Goal: Entertainment & Leisure: Consume media (video, audio)

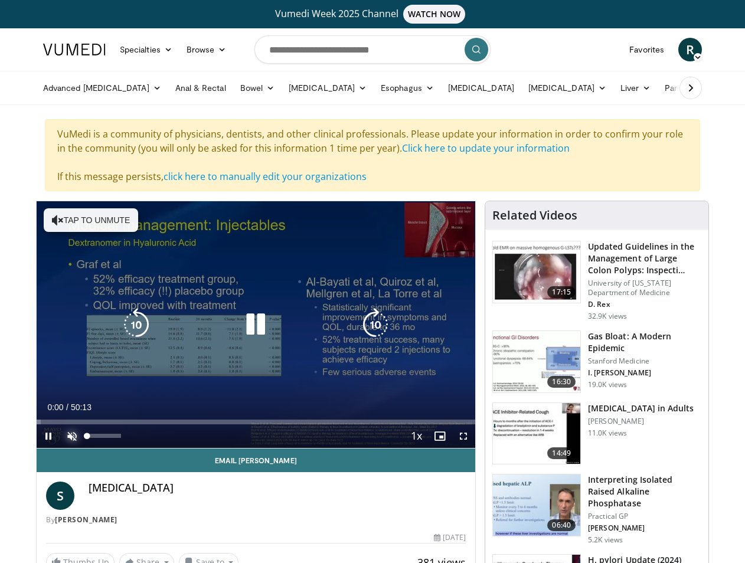
drag, startPoint x: 72, startPoint y: 434, endPoint x: 79, endPoint y: 431, distance: 7.9
click at [73, 434] on span "Video Player" at bounding box center [72, 436] width 24 height 24
click at [376, 324] on icon "Video Player" at bounding box center [375, 324] width 33 height 33
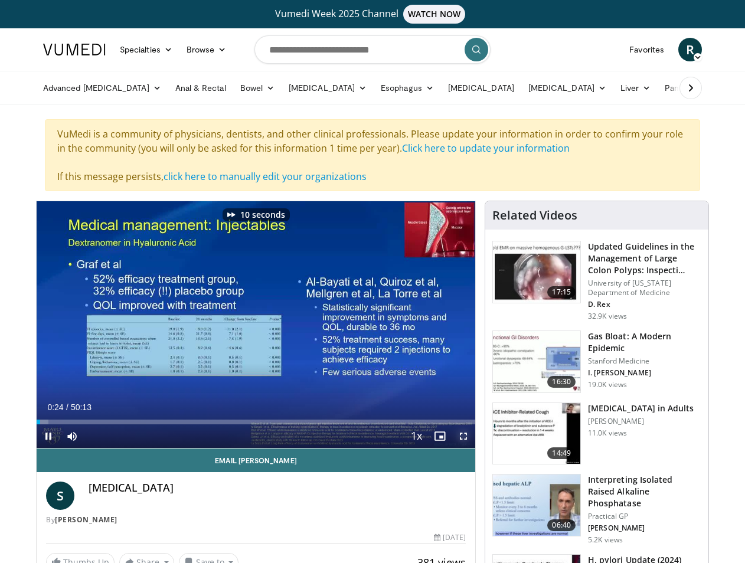
click at [462, 431] on span "Video Player" at bounding box center [463, 436] width 24 height 24
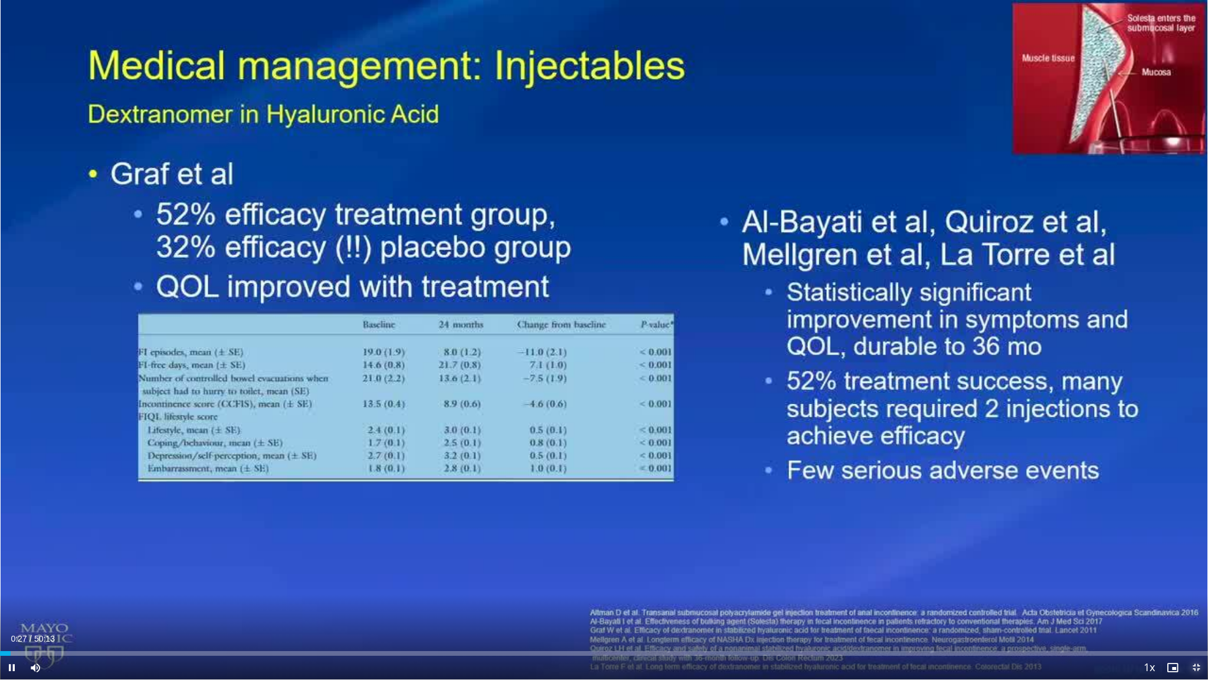
click at [744, 562] on span "Video Player" at bounding box center [1197, 667] width 24 height 24
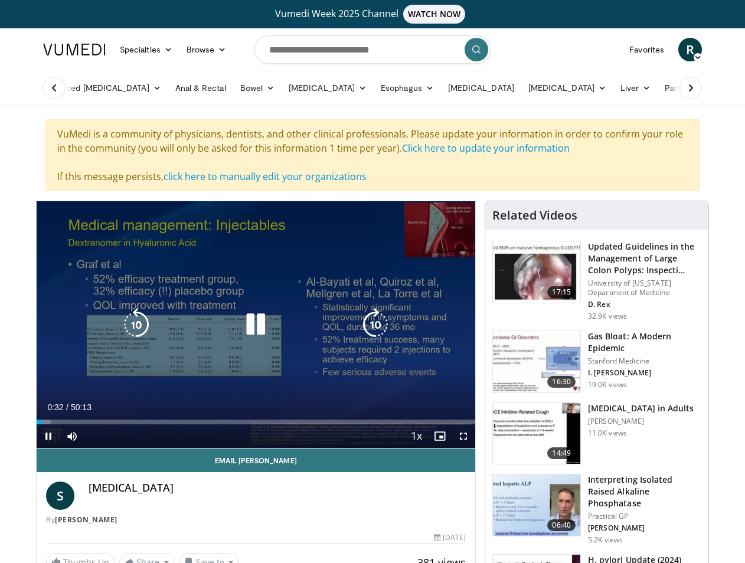
click at [373, 317] on icon "Video Player" at bounding box center [375, 324] width 33 height 33
click at [381, 319] on icon "Video Player" at bounding box center [375, 324] width 33 height 33
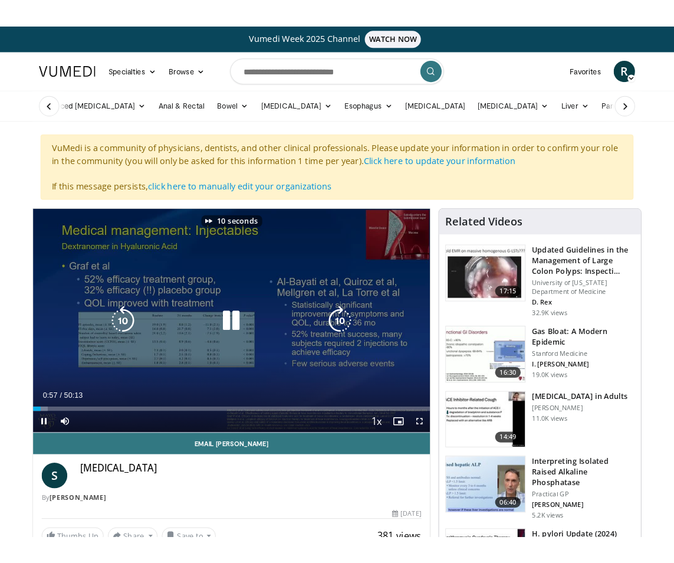
scroll to position [1, 0]
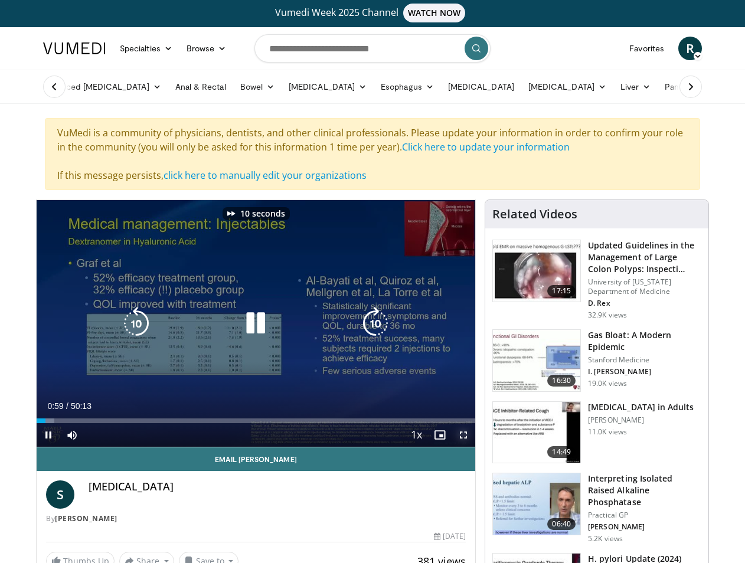
click at [464, 433] on span "Video Player" at bounding box center [463, 435] width 24 height 24
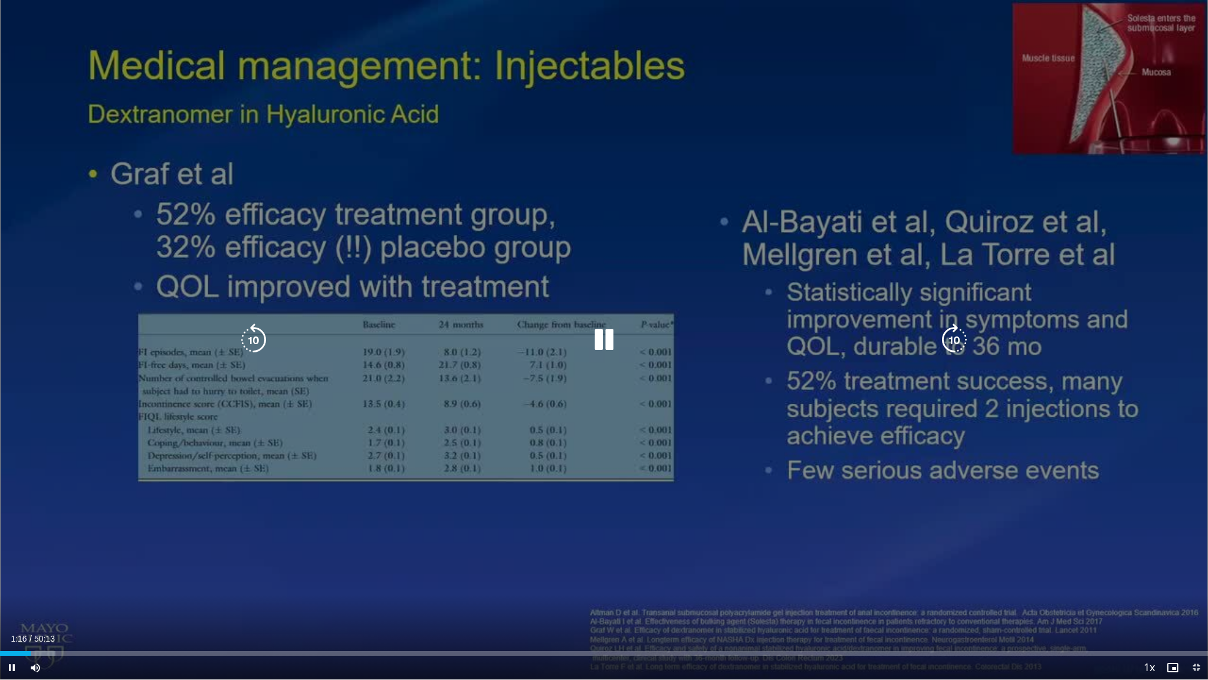
drag, startPoint x: 955, startPoint y: 339, endPoint x: 953, endPoint y: 314, distance: 25.4
click at [744, 314] on div "10 seconds Tap to unmute" at bounding box center [604, 339] width 1208 height 679
click at [609, 337] on icon "Video Player" at bounding box center [604, 339] width 33 height 33
click at [744, 548] on div "10 seconds Tap to unmute" at bounding box center [604, 339] width 1208 height 679
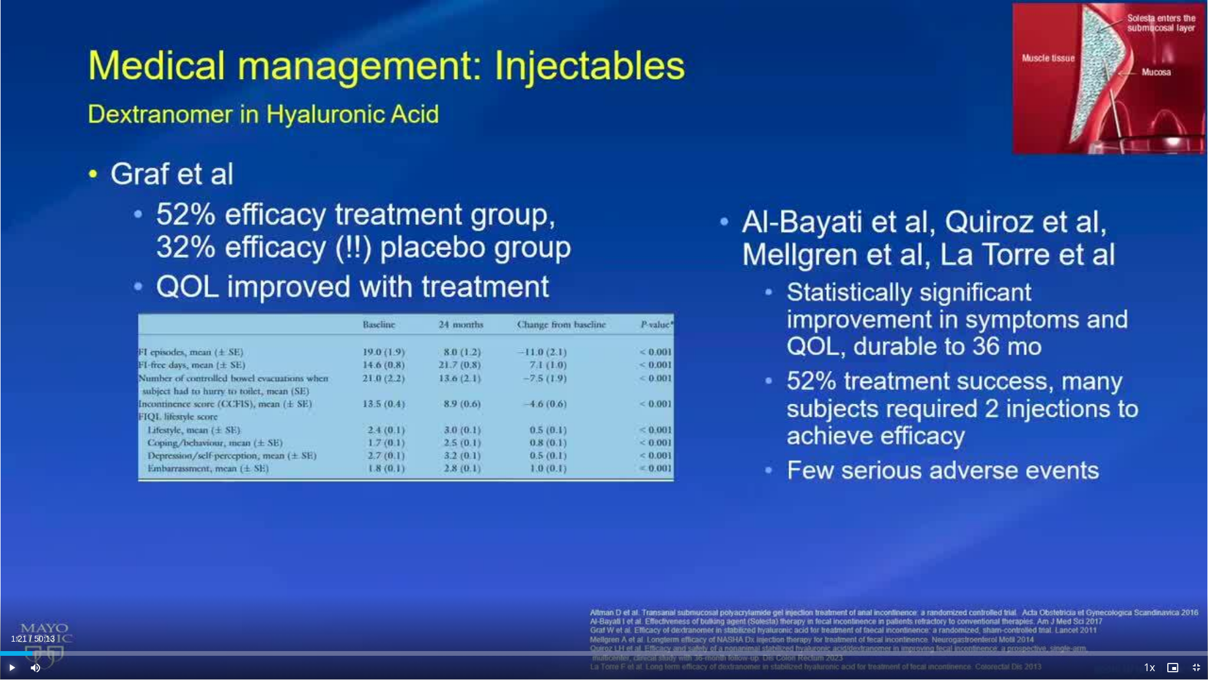
click at [15, 562] on span "Video Player" at bounding box center [12, 667] width 24 height 24
click at [744, 562] on span "Video Player" at bounding box center [1197, 667] width 24 height 24
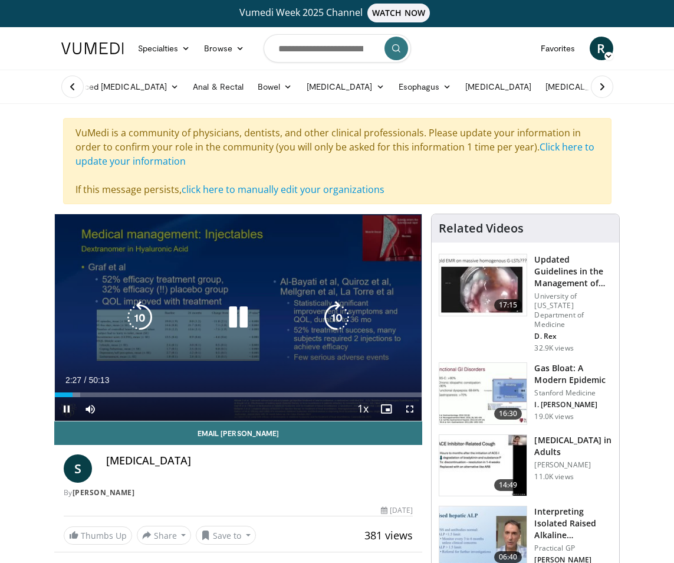
click at [337, 316] on icon "Video Player" at bounding box center [336, 317] width 33 height 33
click at [337, 317] on icon "Video Player" at bounding box center [336, 317] width 33 height 33
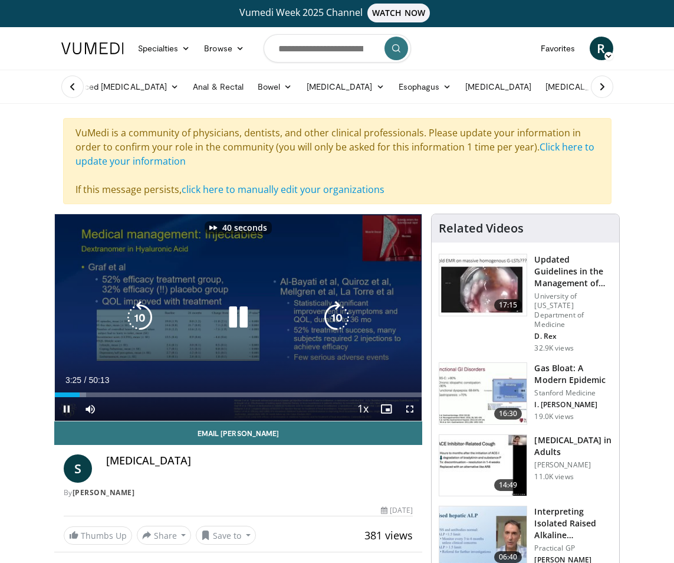
click at [337, 317] on icon "Video Player" at bounding box center [336, 317] width 33 height 33
click at [337, 316] on icon "Video Player" at bounding box center [336, 317] width 33 height 33
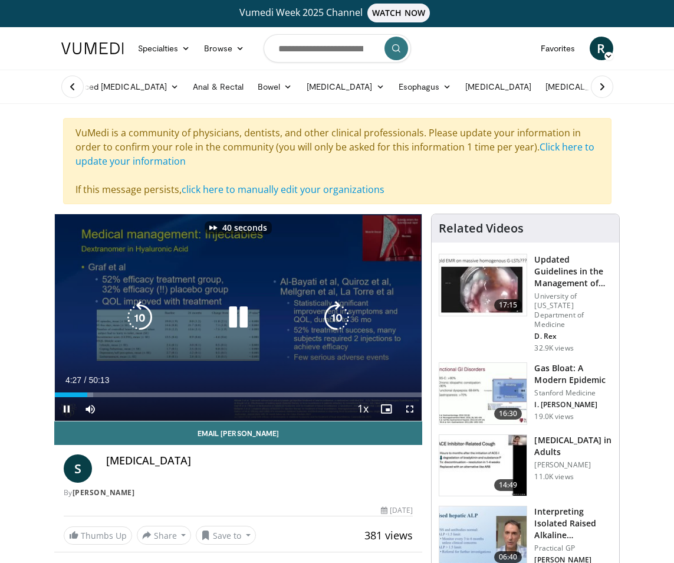
click at [337, 316] on icon "Video Player" at bounding box center [336, 317] width 33 height 33
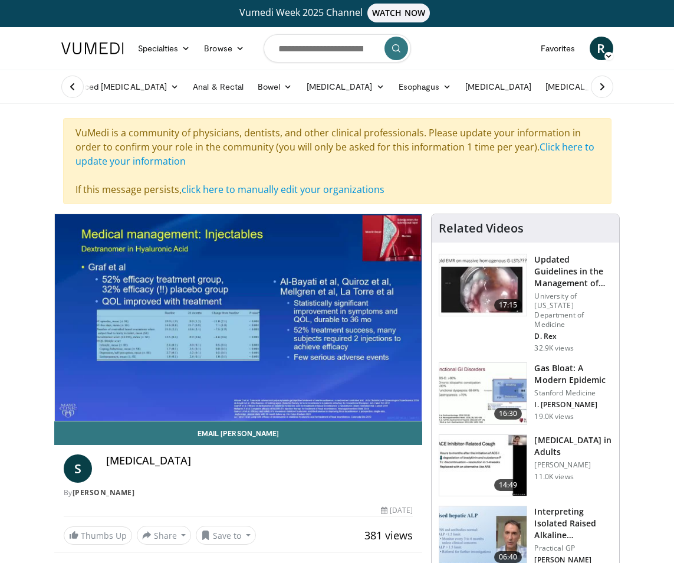
click at [337, 316] on div "80 seconds Tap to unmute" at bounding box center [239, 317] width 368 height 206
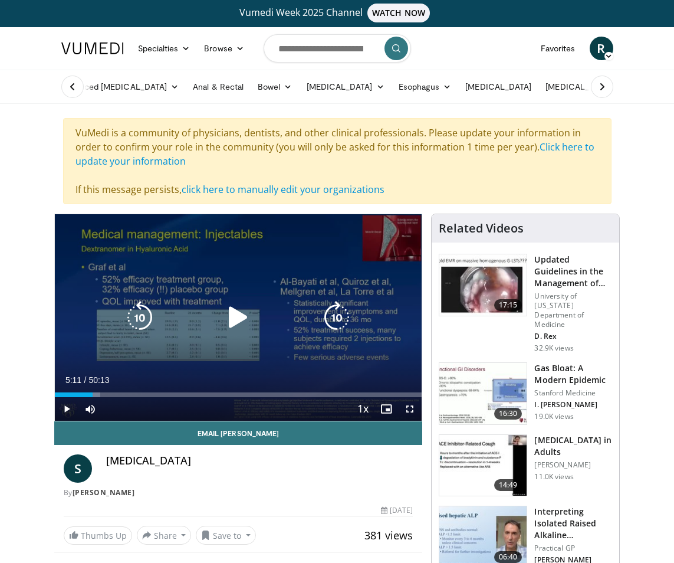
click at [338, 319] on icon "Video Player" at bounding box center [336, 317] width 33 height 33
click at [227, 316] on icon "Video Player" at bounding box center [238, 317] width 33 height 33
click at [337, 305] on icon "Video Player" at bounding box center [336, 317] width 33 height 33
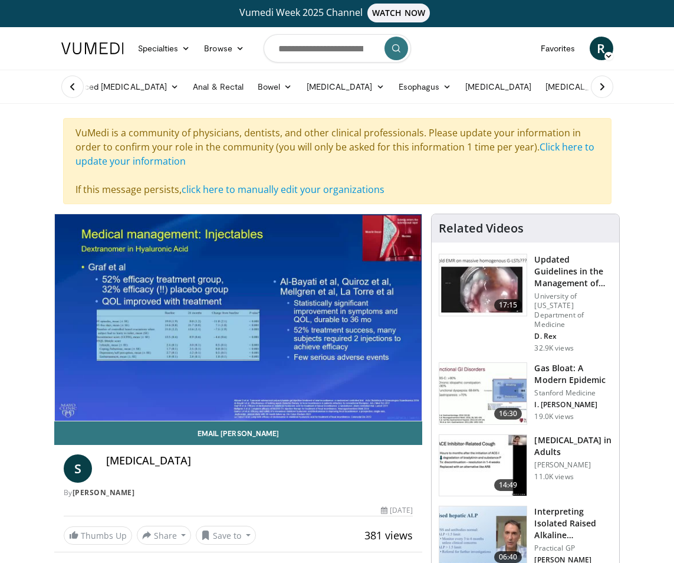
scroll to position [0, 0]
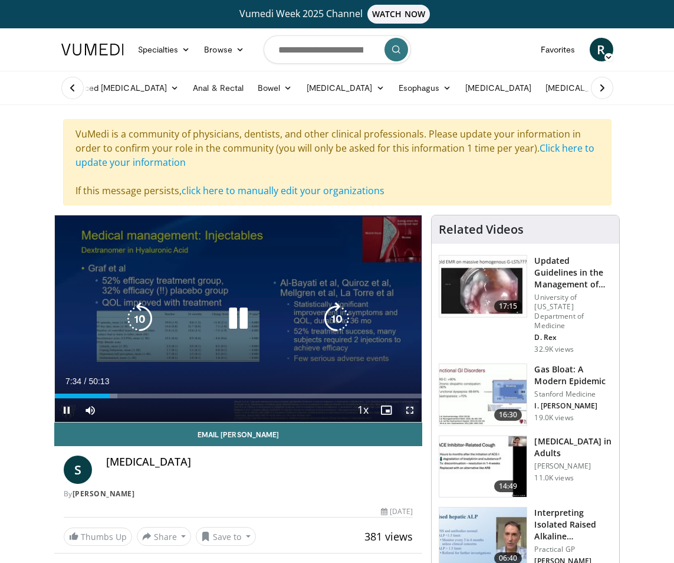
click at [409, 410] on span "Video Player" at bounding box center [410, 410] width 24 height 24
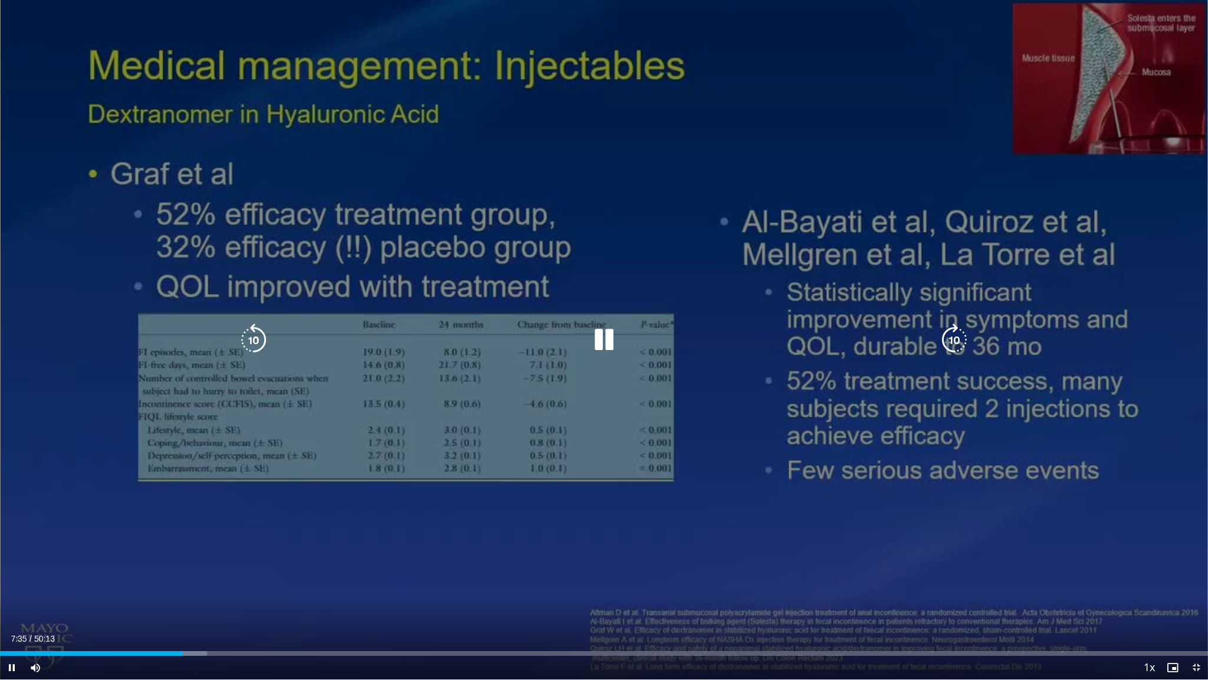
click at [260, 339] on icon "Video Player" at bounding box center [253, 339] width 33 height 33
click at [744, 333] on icon "Video Player" at bounding box center [954, 339] width 33 height 33
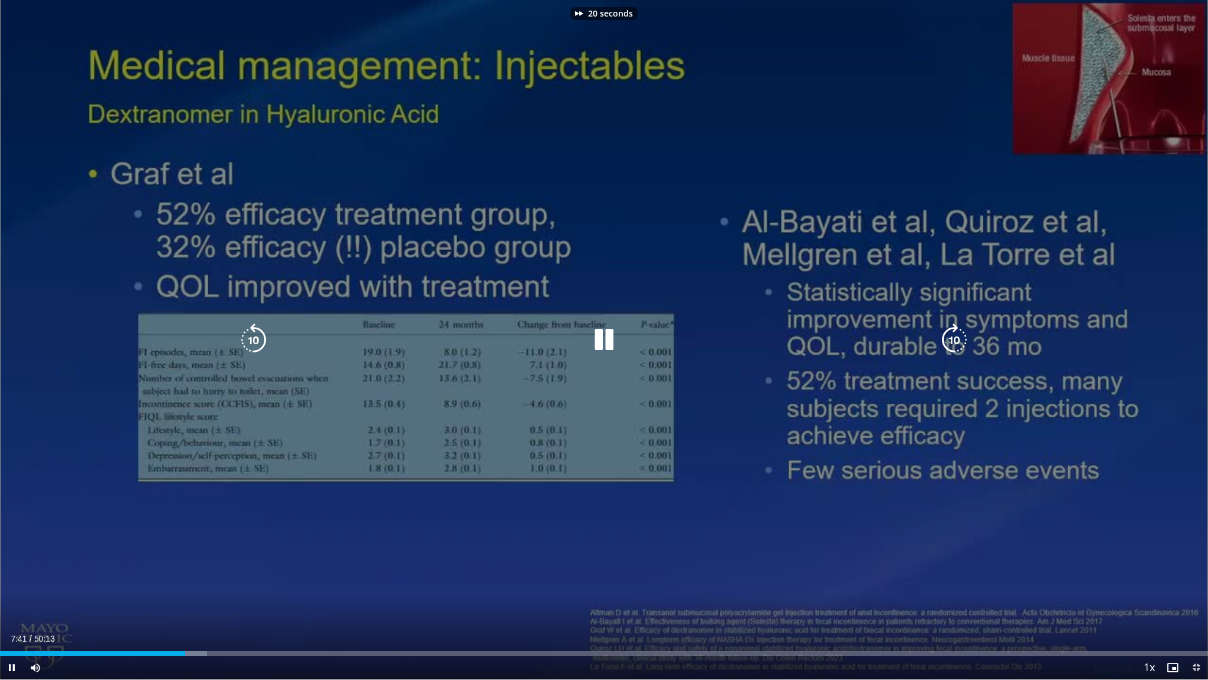
click at [744, 333] on icon "Video Player" at bounding box center [954, 339] width 33 height 33
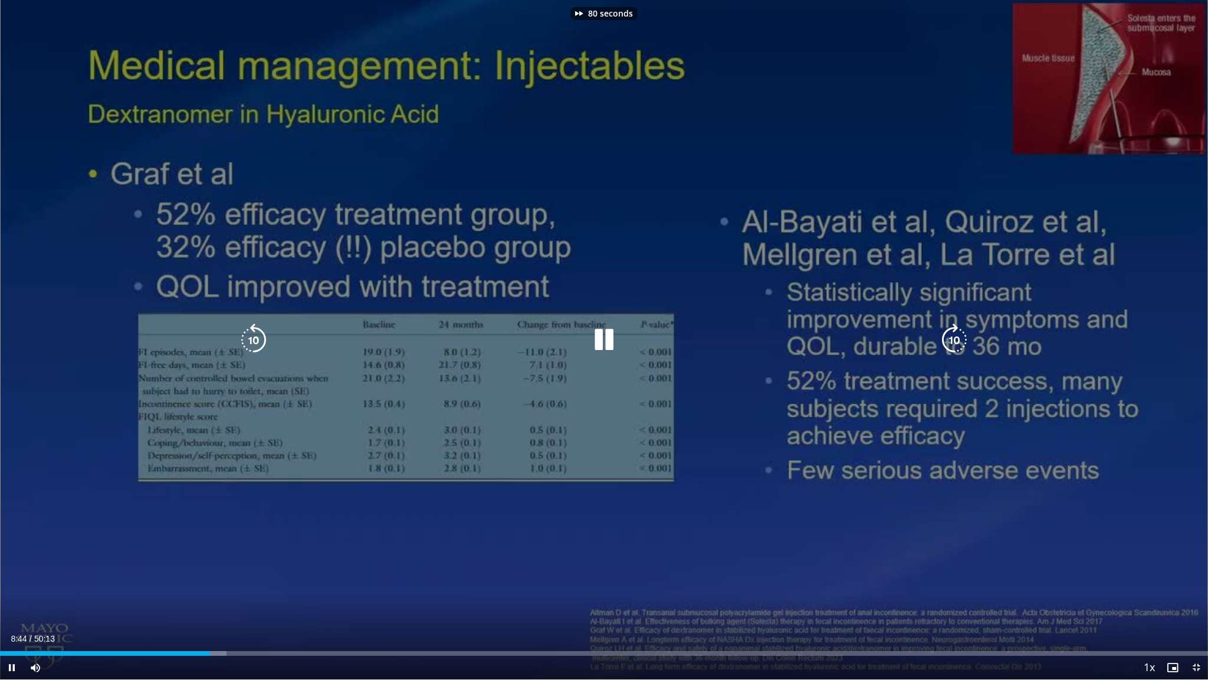
click at [744, 333] on icon "Video Player" at bounding box center [954, 339] width 33 height 33
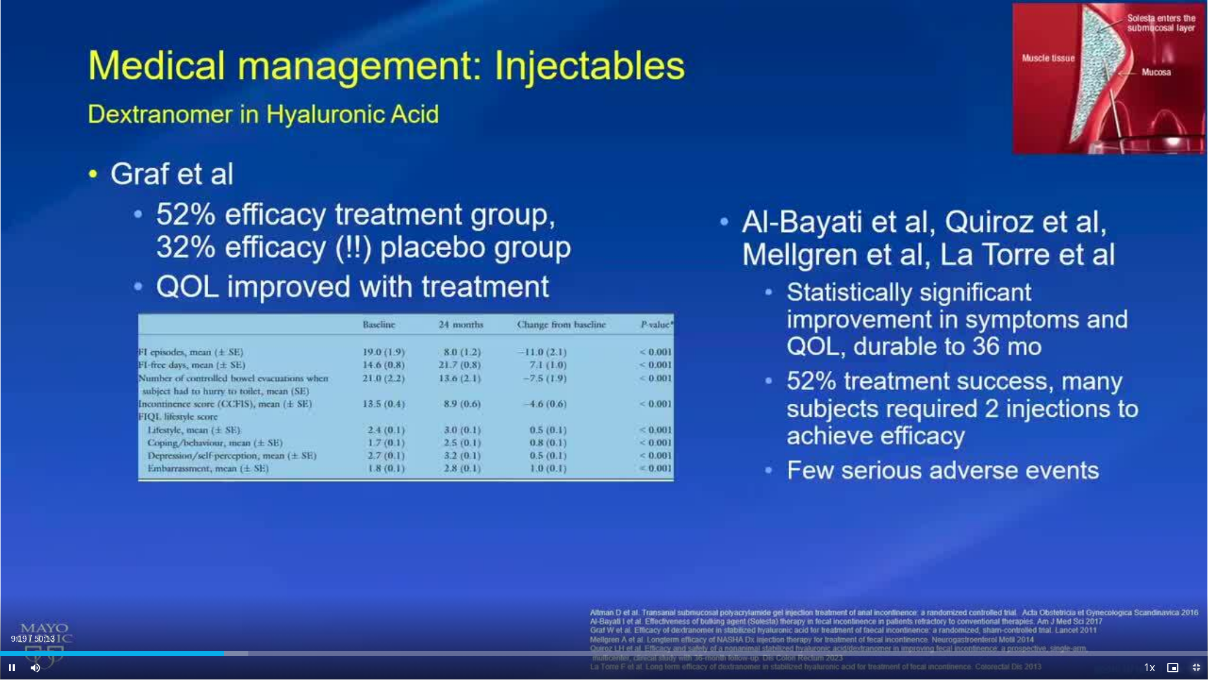
click at [744, 562] on span "Video Player" at bounding box center [1197, 667] width 24 height 24
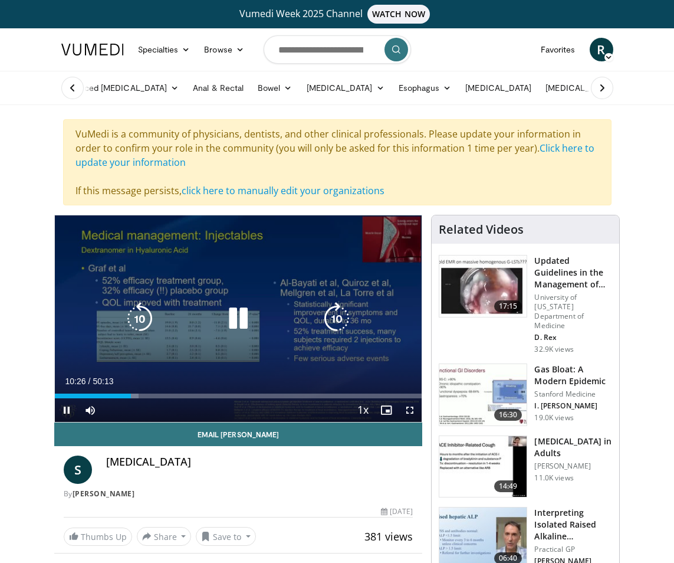
click at [338, 316] on icon "Video Player" at bounding box center [336, 318] width 33 height 33
click at [343, 316] on icon "Video Player" at bounding box center [336, 318] width 33 height 33
click at [342, 316] on icon "Video Player" at bounding box center [336, 318] width 33 height 33
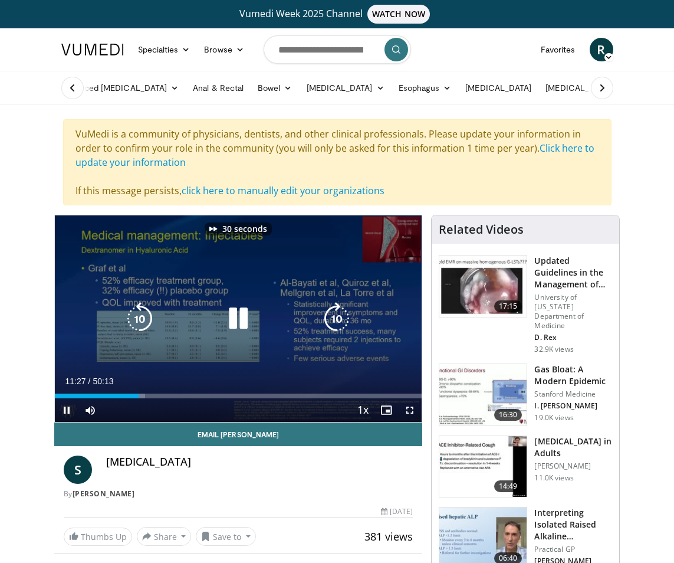
click at [342, 316] on icon "Video Player" at bounding box center [336, 318] width 33 height 33
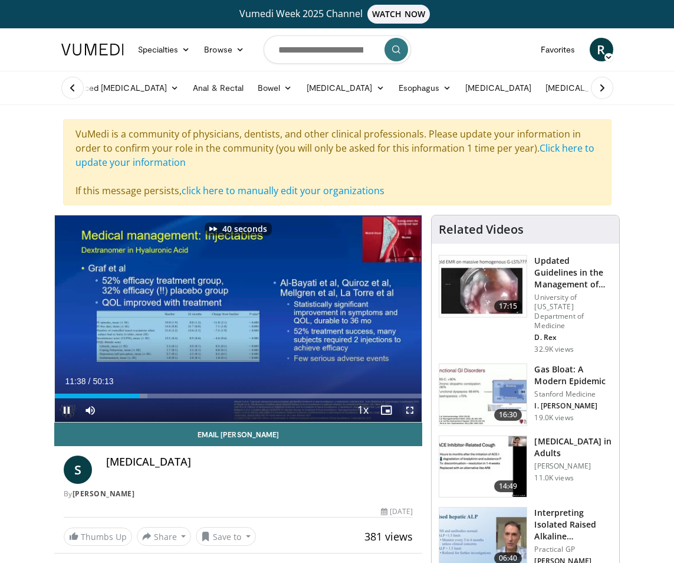
click at [405, 409] on span "Video Player" at bounding box center [410, 410] width 24 height 24
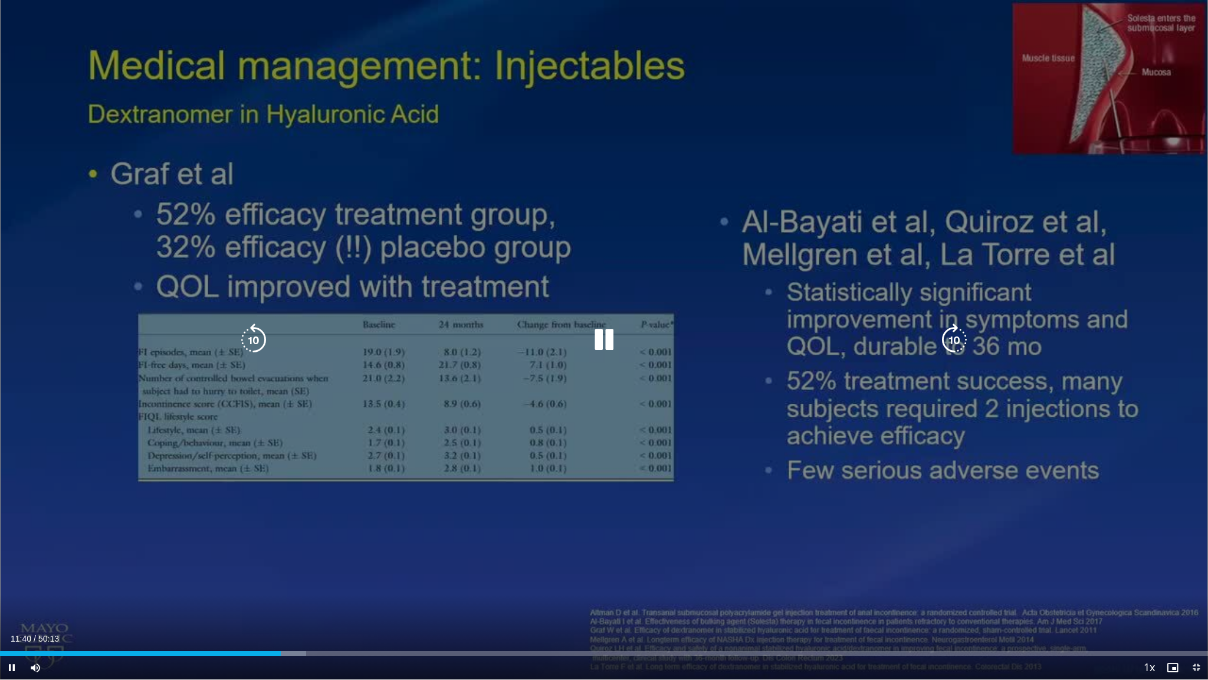
click at [744, 339] on icon "Video Player" at bounding box center [954, 339] width 33 height 33
click at [744, 327] on icon "Video Player" at bounding box center [954, 339] width 33 height 33
click at [744, 328] on icon "Video Player" at bounding box center [954, 339] width 33 height 33
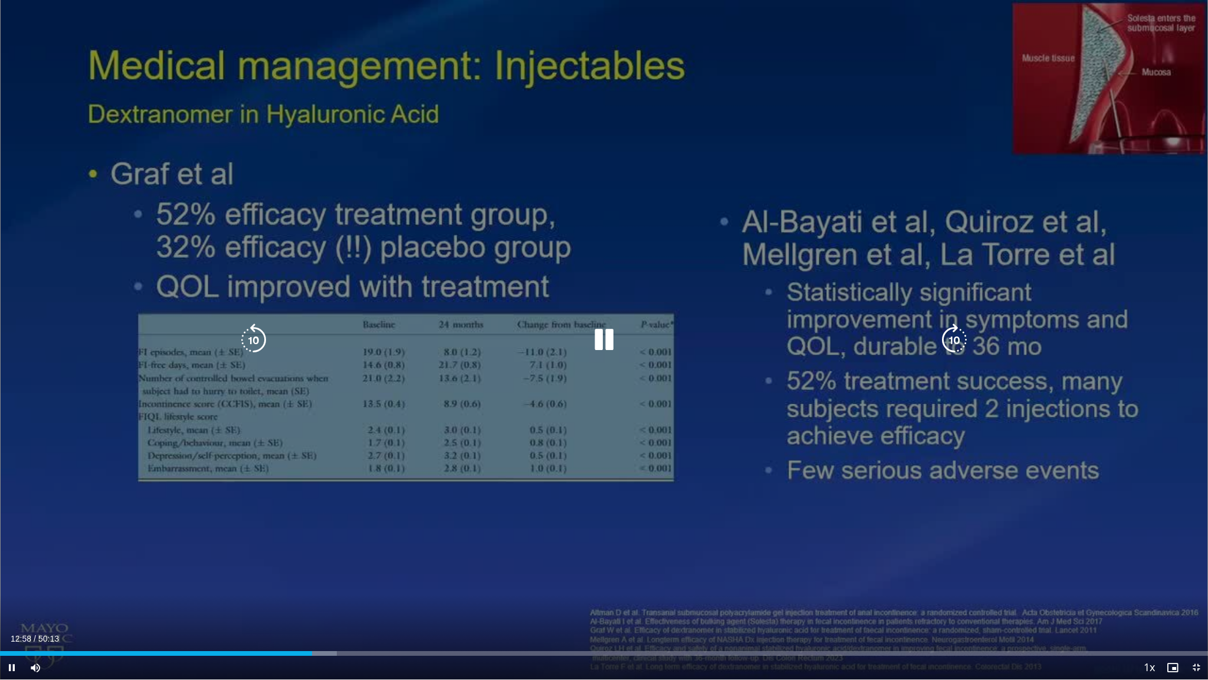
click at [744, 328] on icon "Video Player" at bounding box center [954, 339] width 33 height 33
click at [252, 326] on icon "Video Player" at bounding box center [253, 339] width 33 height 33
click at [744, 327] on icon "Video Player" at bounding box center [954, 339] width 33 height 33
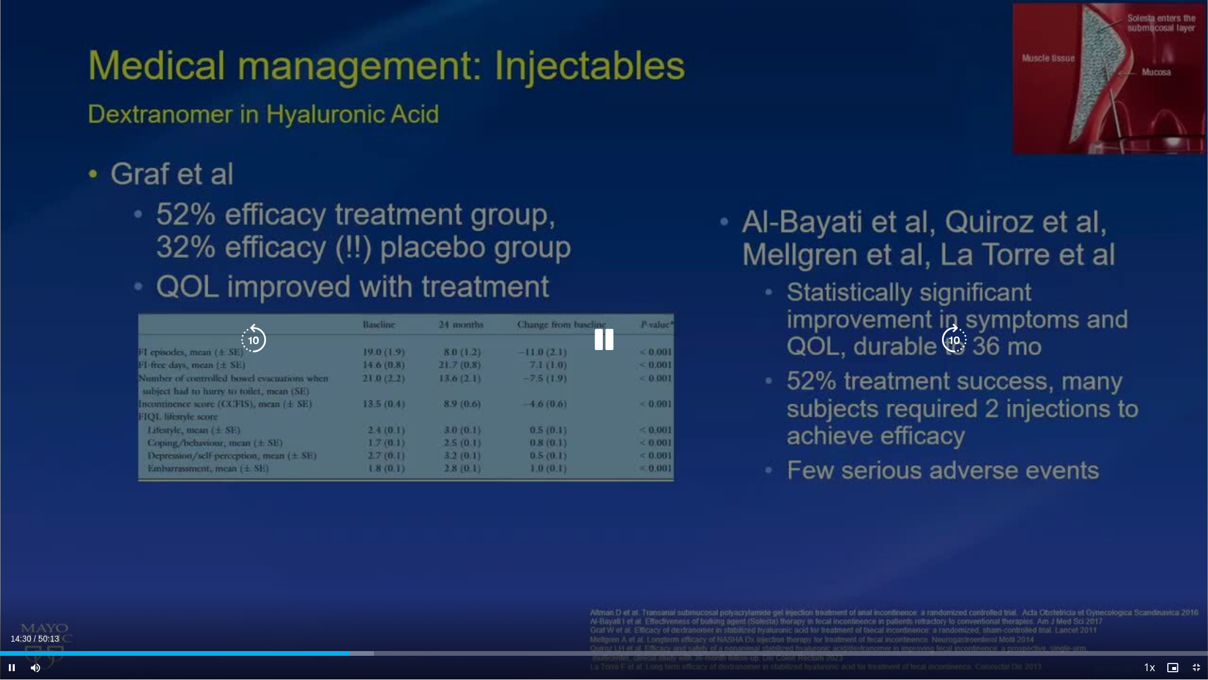
click at [744, 329] on icon "Video Player" at bounding box center [954, 339] width 33 height 33
click at [744, 330] on icon "Video Player" at bounding box center [954, 339] width 33 height 33
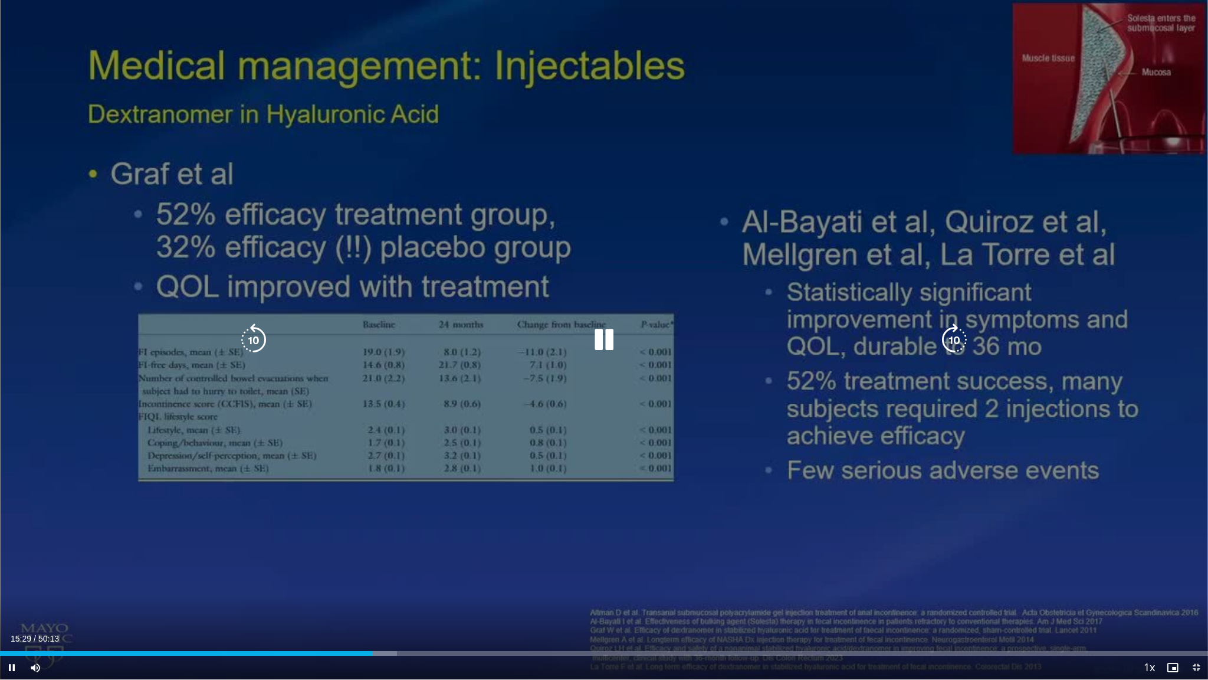
click at [744, 327] on icon "Video Player" at bounding box center [954, 339] width 33 height 33
click at [255, 330] on icon "Video Player" at bounding box center [253, 339] width 33 height 33
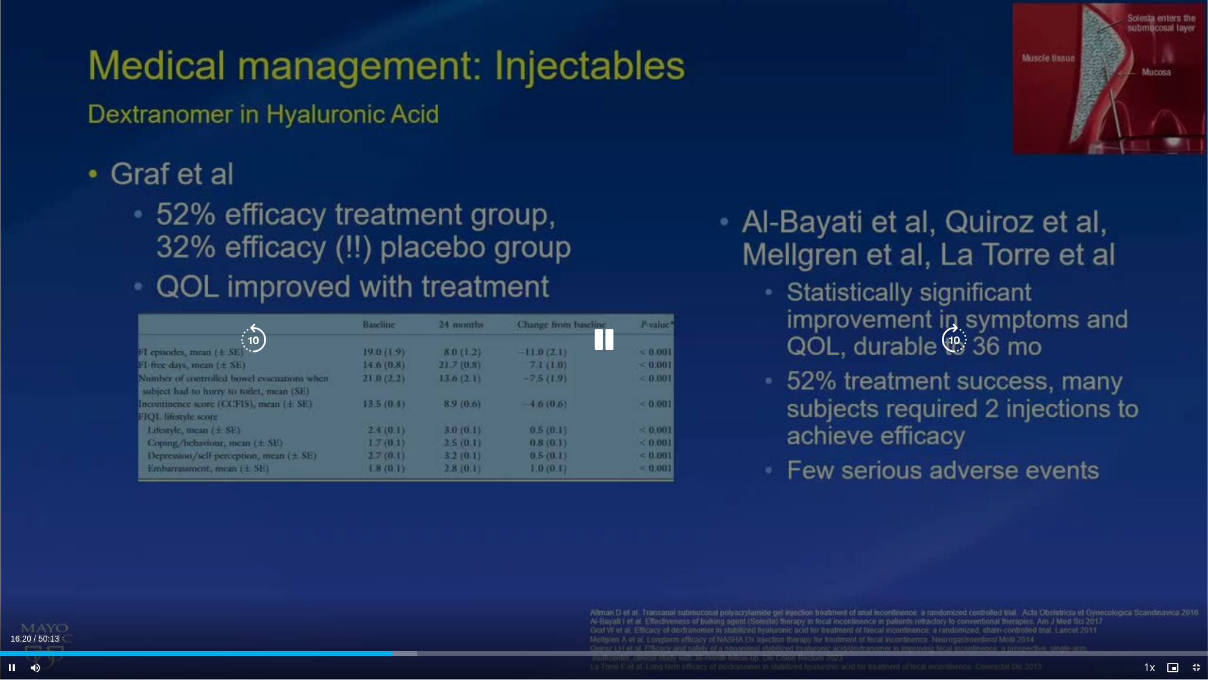
click at [255, 330] on icon "Video Player" at bounding box center [253, 339] width 33 height 33
click at [744, 327] on icon "Video Player" at bounding box center [954, 339] width 33 height 33
click at [248, 326] on icon "Video Player" at bounding box center [253, 339] width 33 height 33
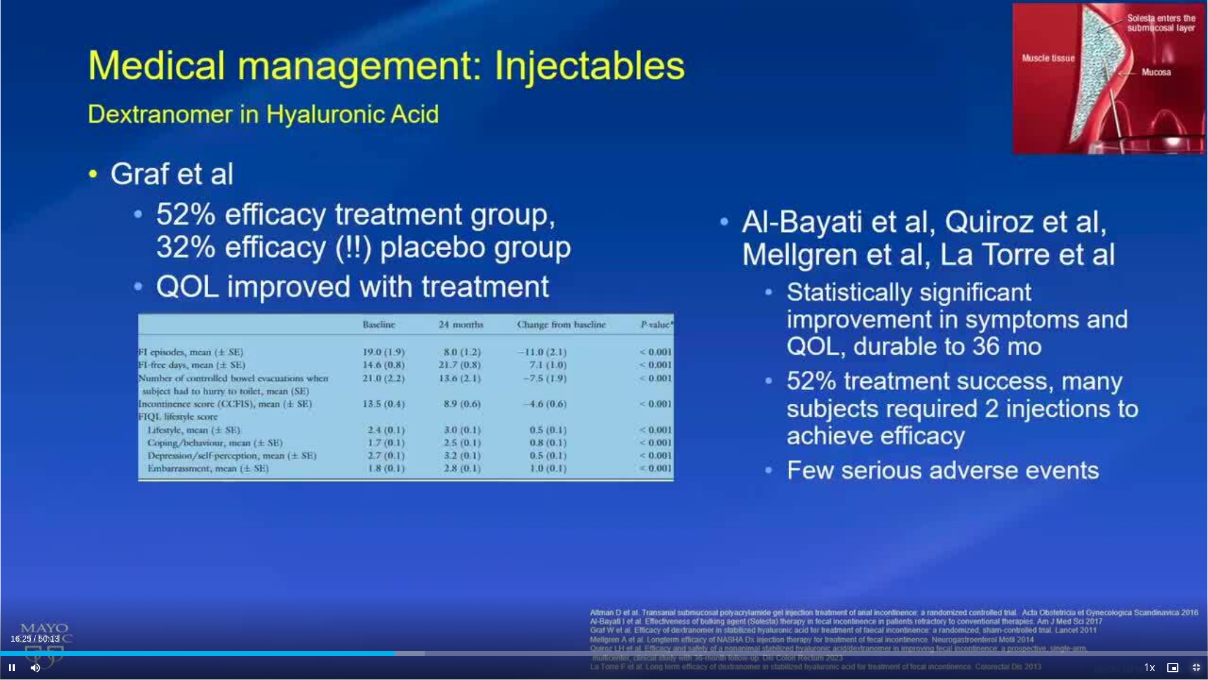
click at [744, 562] on span "Video Player" at bounding box center [1197, 667] width 24 height 24
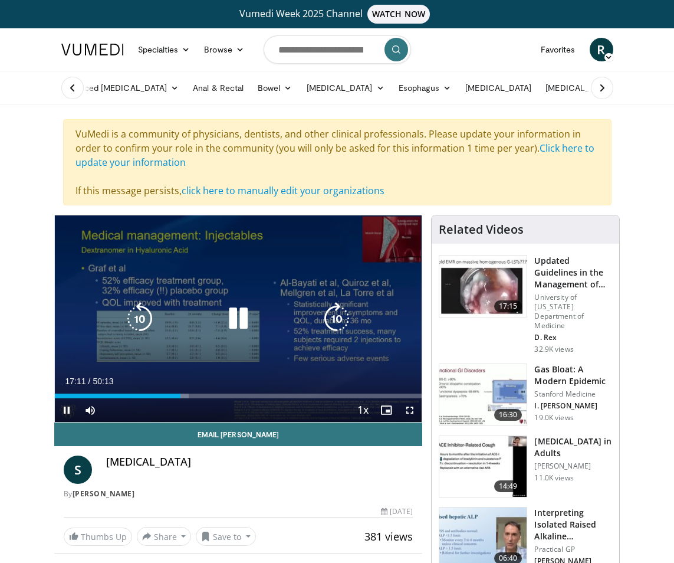
click at [336, 307] on icon "Video Player" at bounding box center [336, 318] width 33 height 33
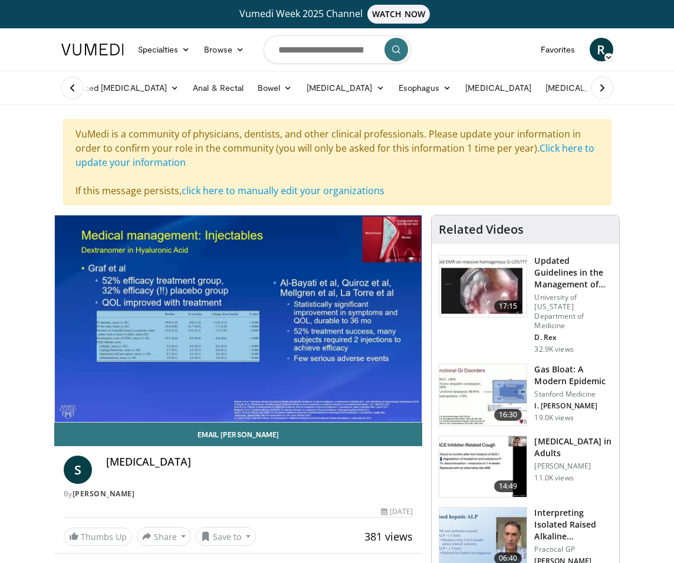
click at [336, 307] on div "40 seconds Tap to unmute" at bounding box center [239, 318] width 368 height 206
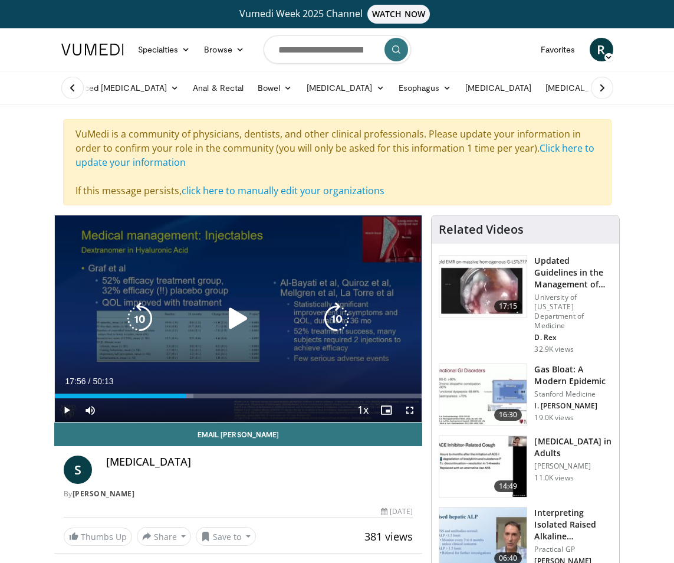
click at [335, 308] on icon "Video Player" at bounding box center [336, 318] width 33 height 33
click at [231, 316] on icon "Video Player" at bounding box center [238, 318] width 33 height 33
click at [141, 308] on icon "Video Player" at bounding box center [139, 318] width 33 height 33
drag, startPoint x: 141, startPoint y: 308, endPoint x: 163, endPoint y: 314, distance: 22.6
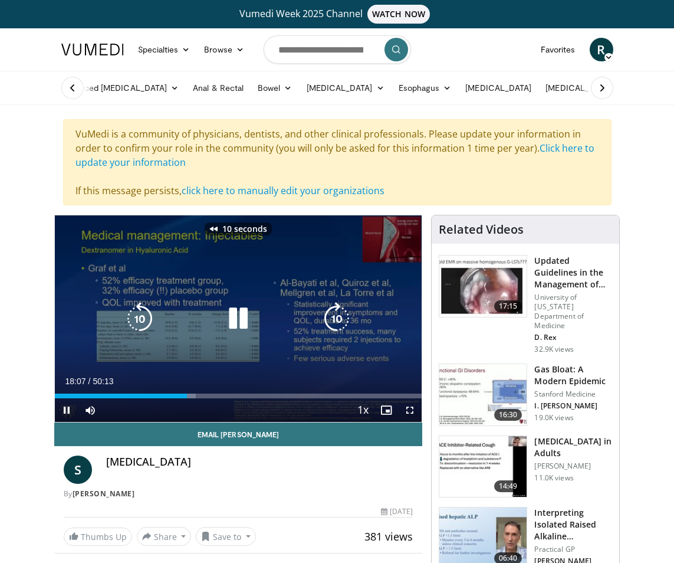
click at [141, 308] on icon "Video Player" at bounding box center [139, 318] width 33 height 33
click at [137, 308] on icon "Video Player" at bounding box center [139, 318] width 33 height 33
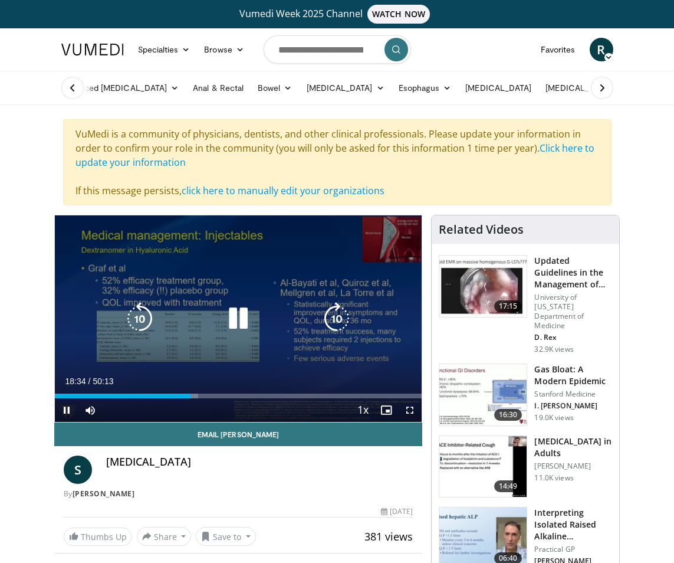
click at [136, 310] on icon "Video Player" at bounding box center [139, 318] width 33 height 33
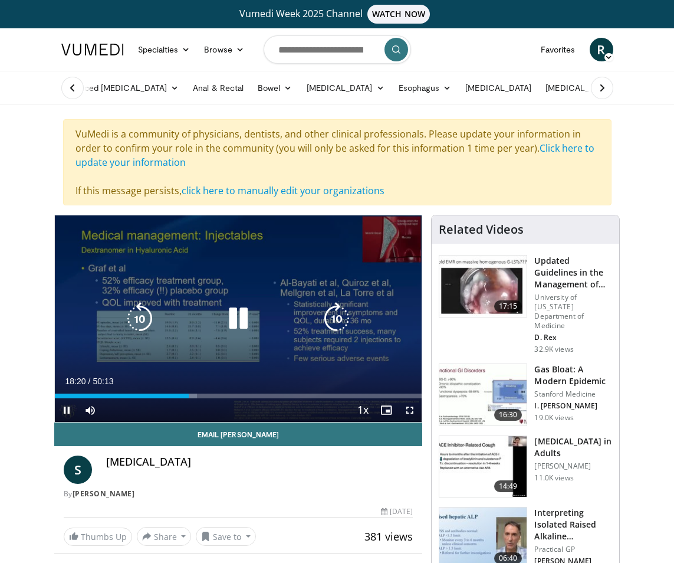
click at [333, 307] on icon "Video Player" at bounding box center [336, 318] width 33 height 33
click at [337, 306] on icon "Video Player" at bounding box center [336, 318] width 33 height 33
click at [408, 409] on span "Video Player" at bounding box center [410, 410] width 24 height 24
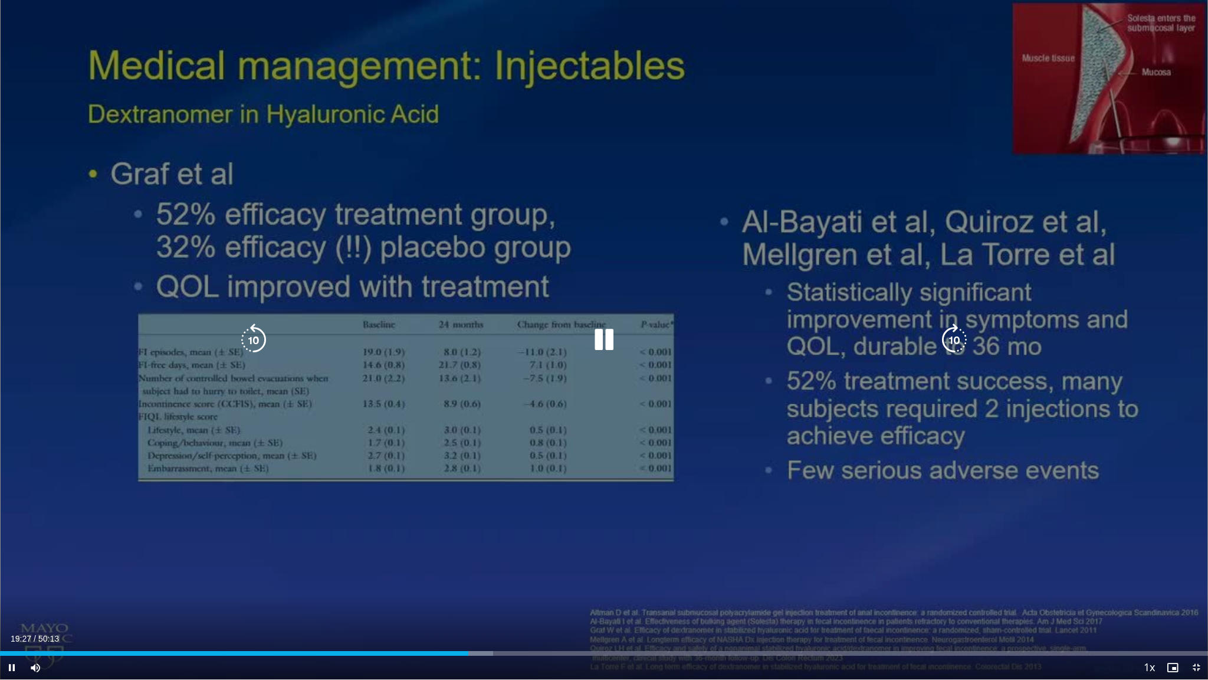
click at [744, 326] on icon "Video Player" at bounding box center [954, 339] width 33 height 33
click at [744, 327] on icon "Video Player" at bounding box center [954, 339] width 33 height 33
click at [252, 327] on icon "Video Player" at bounding box center [253, 339] width 33 height 33
click at [744, 326] on icon "Video Player" at bounding box center [954, 339] width 33 height 33
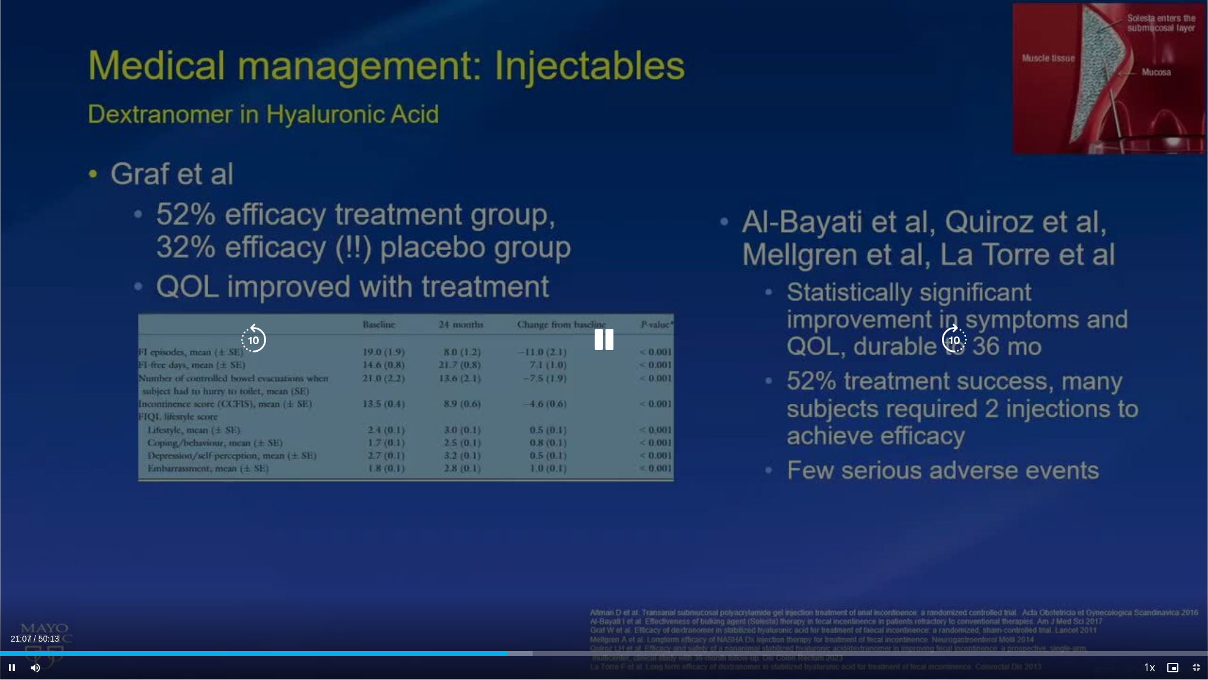
click at [744, 326] on icon "Video Player" at bounding box center [954, 339] width 33 height 33
click at [744, 327] on icon "Video Player" at bounding box center [954, 339] width 33 height 33
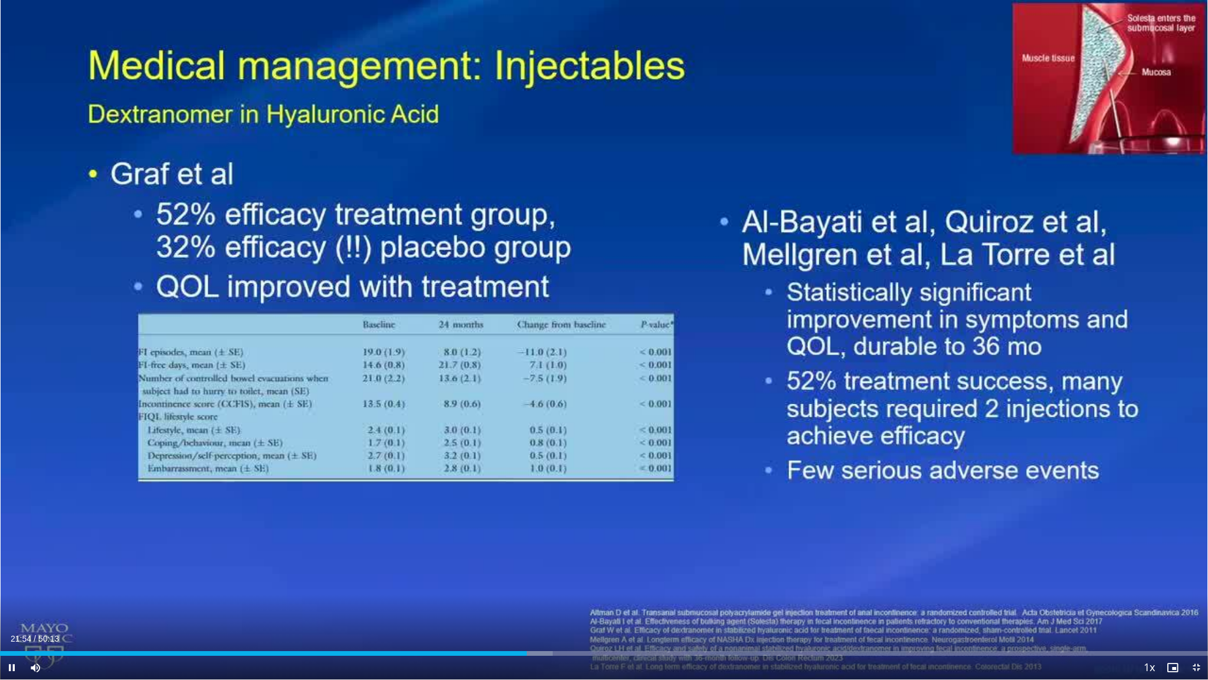
click at [744, 327] on div "20 seconds Tap to unmute" at bounding box center [604, 339] width 1208 height 679
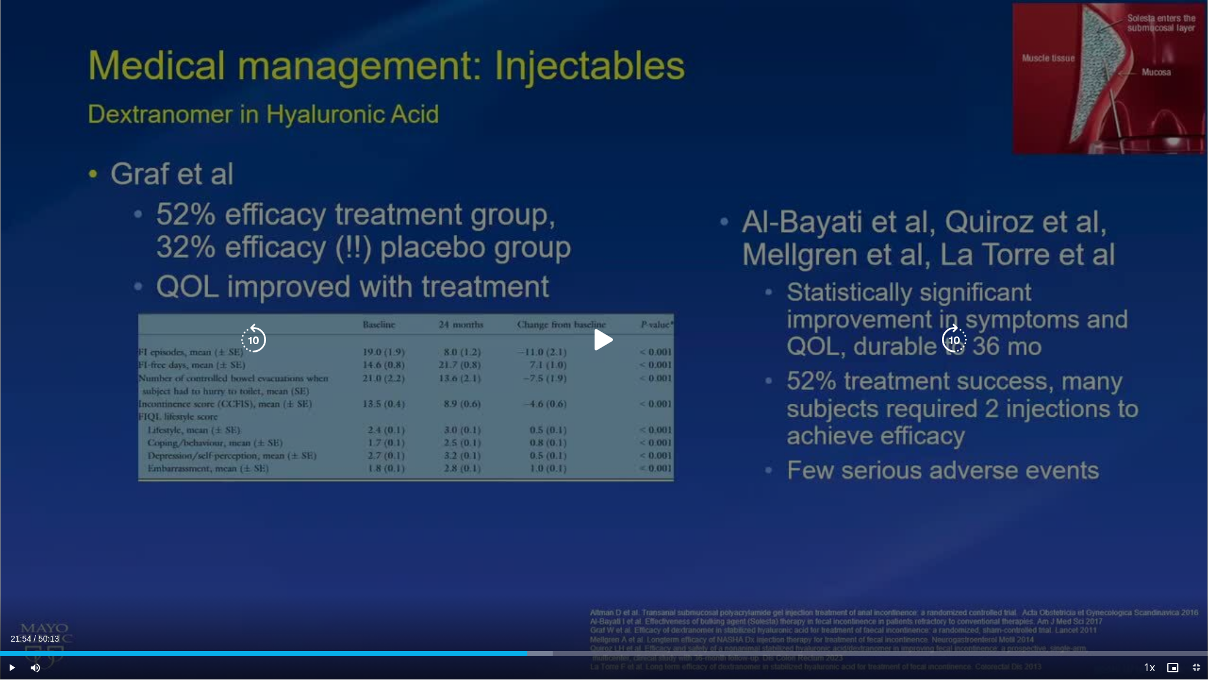
click at [744, 327] on icon "Video Player" at bounding box center [954, 339] width 33 height 33
drag, startPoint x: 602, startPoint y: 334, endPoint x: 609, endPoint y: 333, distance: 7.2
click at [605, 333] on icon "Video Player" at bounding box center [604, 339] width 33 height 33
click at [744, 328] on icon "Video Player" at bounding box center [954, 339] width 33 height 33
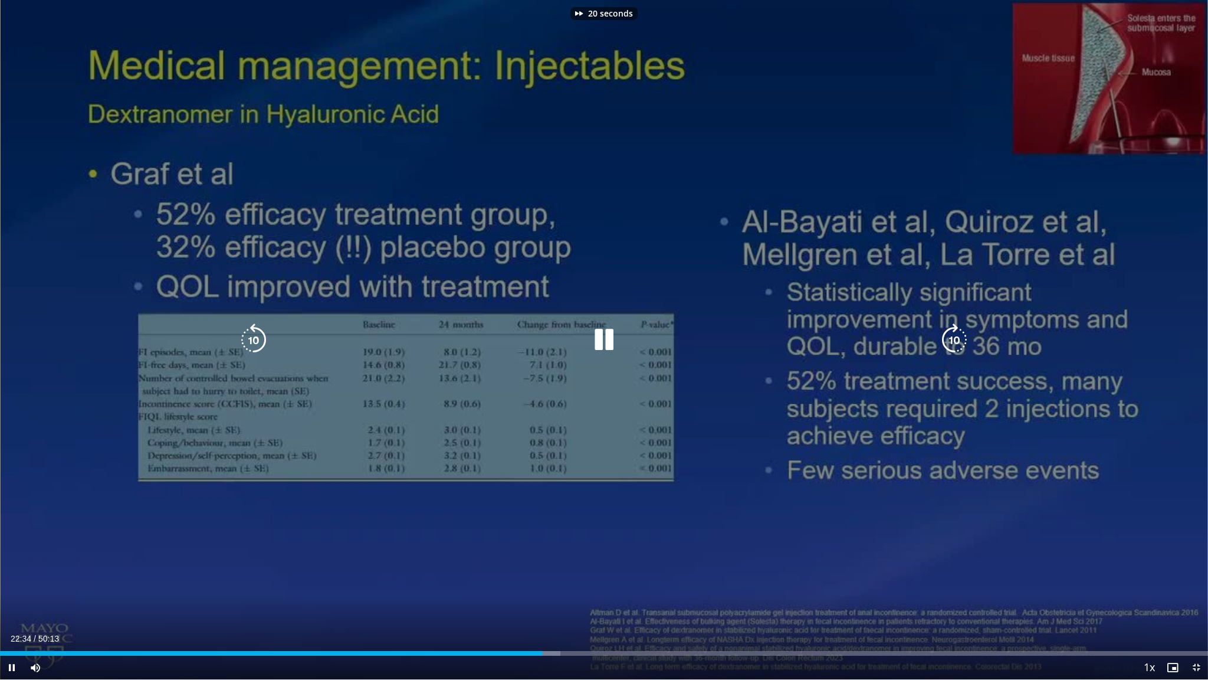
click at [744, 328] on icon "Video Player" at bounding box center [954, 339] width 33 height 33
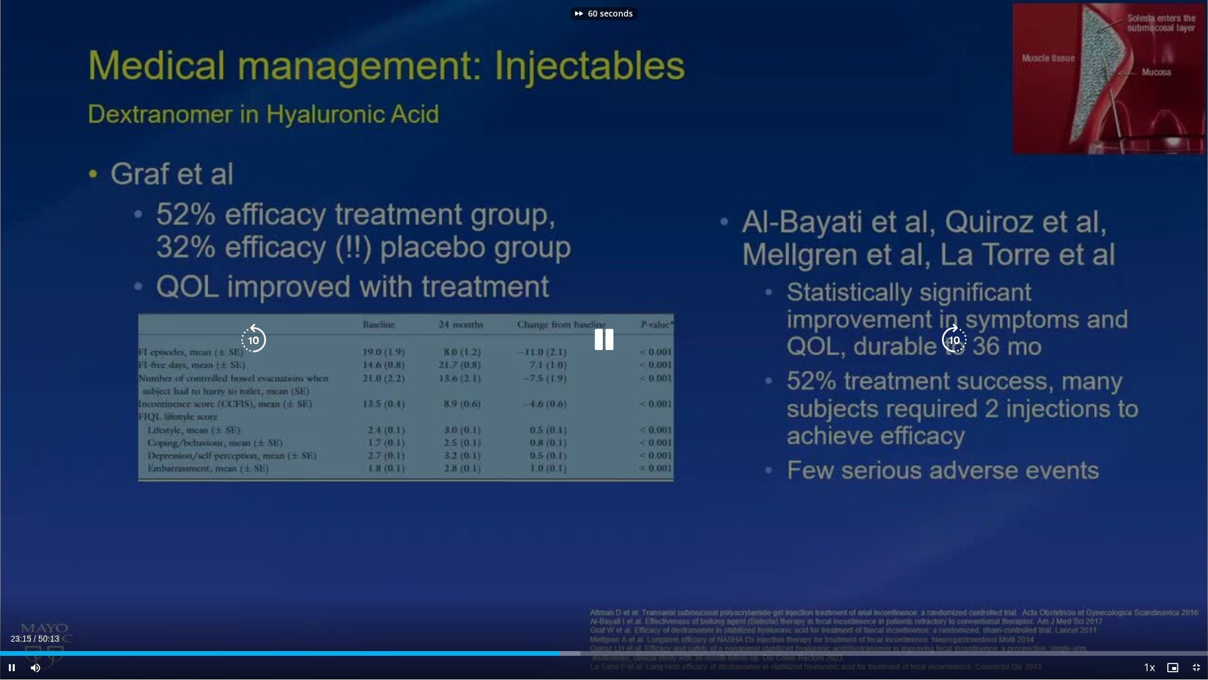
click at [744, 328] on icon "Video Player" at bounding box center [954, 339] width 33 height 33
click at [744, 329] on icon "Video Player" at bounding box center [954, 339] width 33 height 33
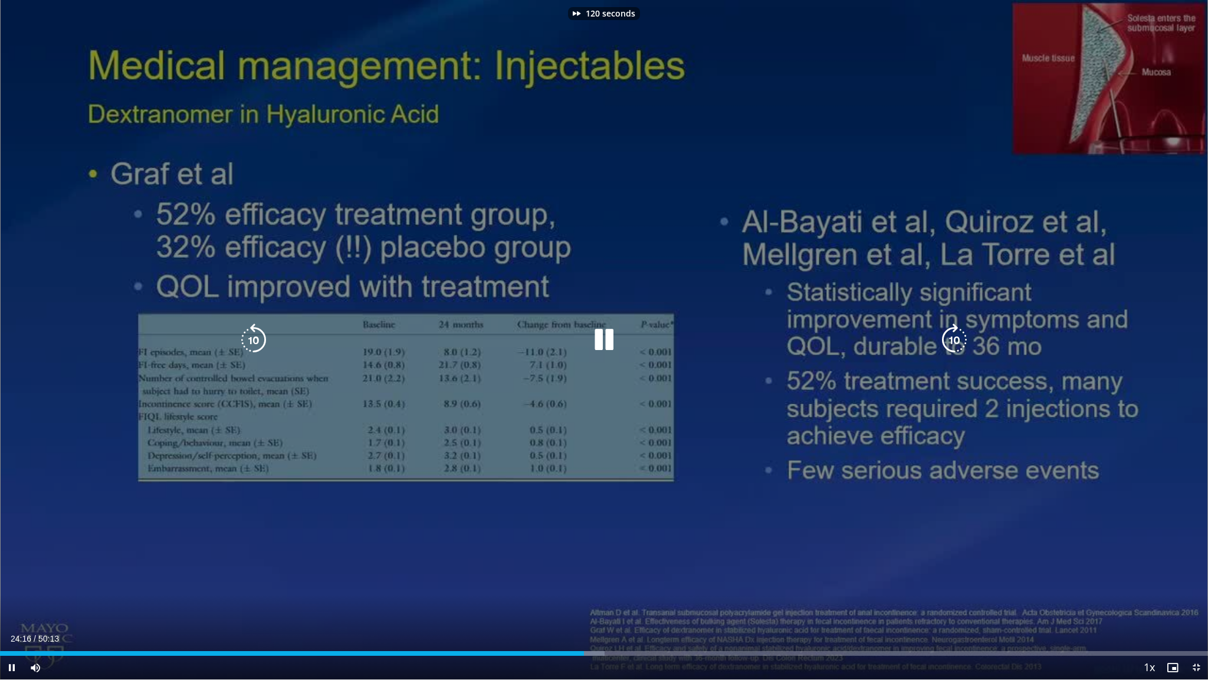
click at [744, 329] on icon "Video Player" at bounding box center [954, 339] width 33 height 33
click at [744, 328] on icon "Video Player" at bounding box center [954, 339] width 33 height 33
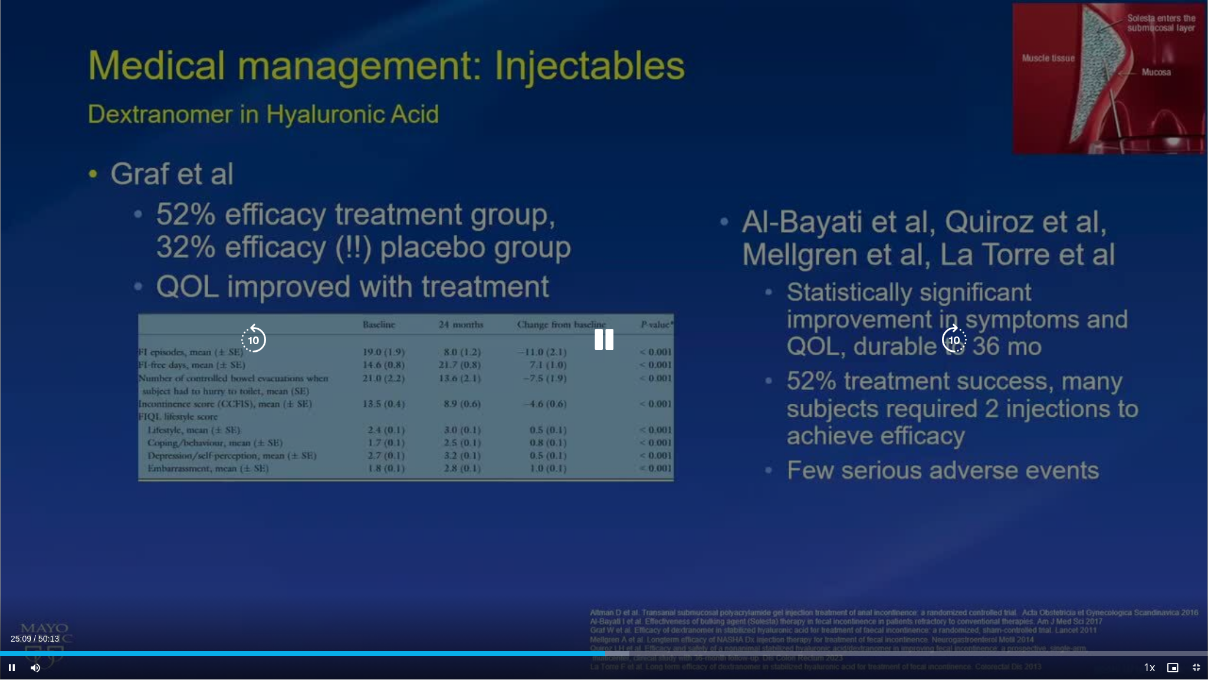
click at [744, 328] on icon "Video Player" at bounding box center [954, 339] width 33 height 33
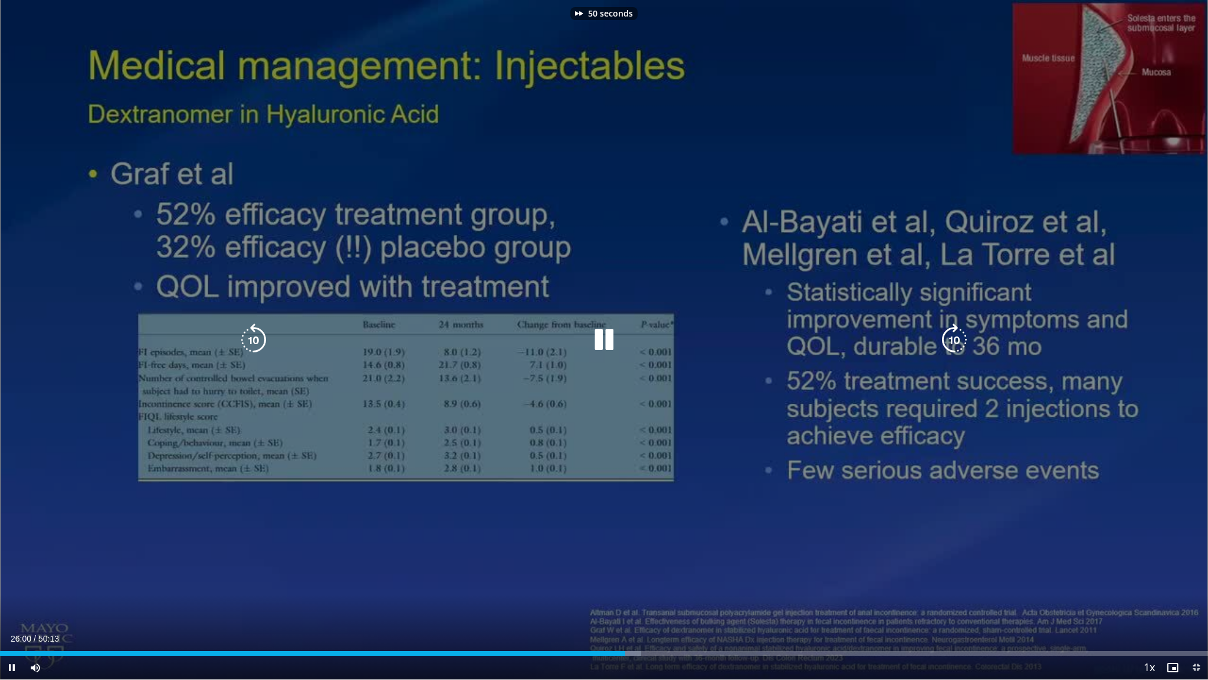
click at [744, 328] on icon "Video Player" at bounding box center [954, 339] width 33 height 33
click at [744, 329] on icon "Video Player" at bounding box center [954, 339] width 33 height 33
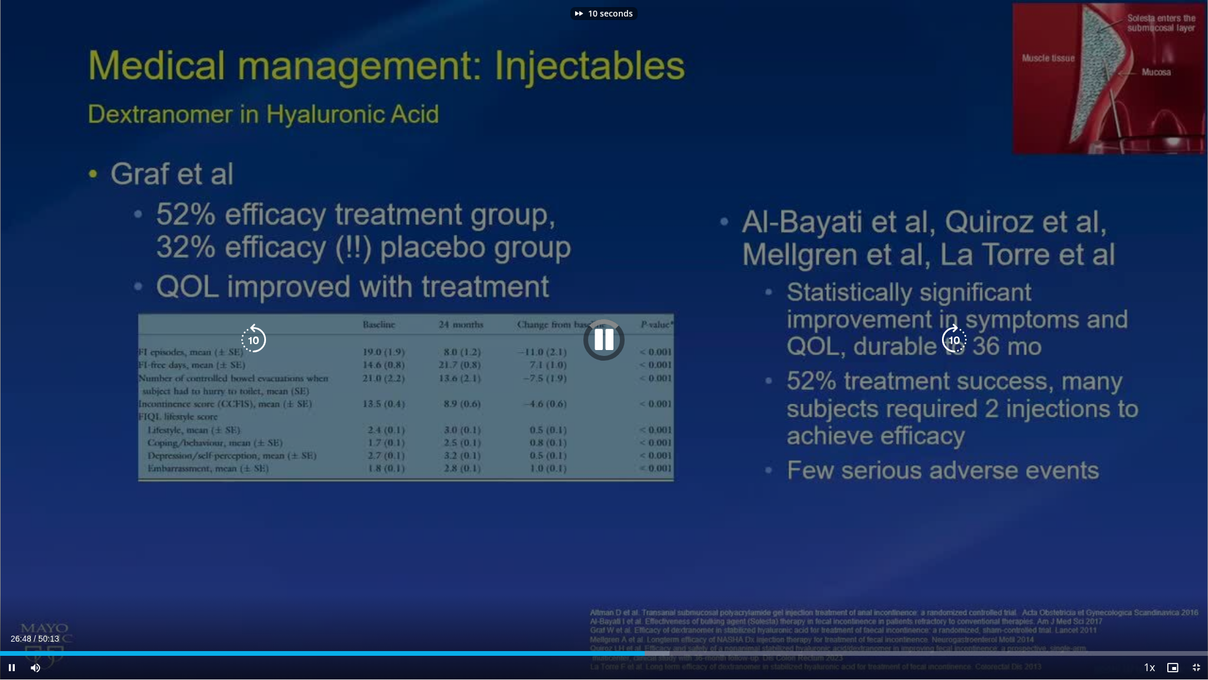
click at [744, 329] on icon "Video Player" at bounding box center [954, 339] width 33 height 33
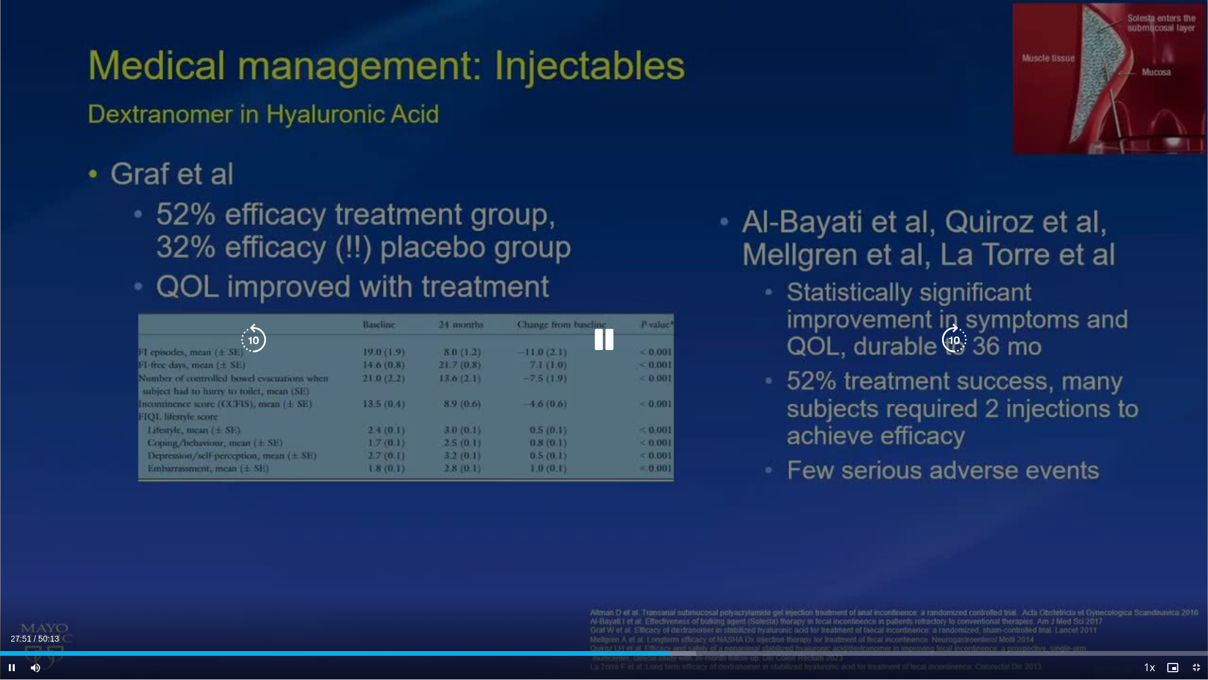
click at [253, 327] on icon "Video Player" at bounding box center [253, 339] width 33 height 33
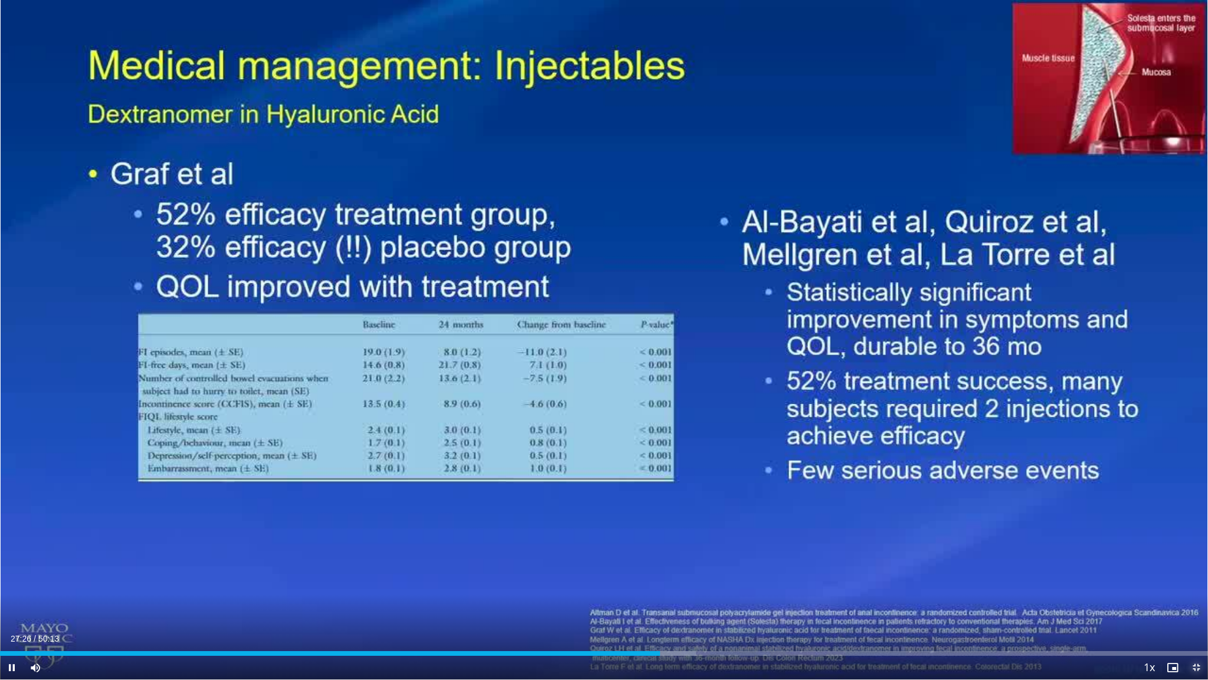
click at [744, 562] on span "Video Player" at bounding box center [1197, 667] width 24 height 24
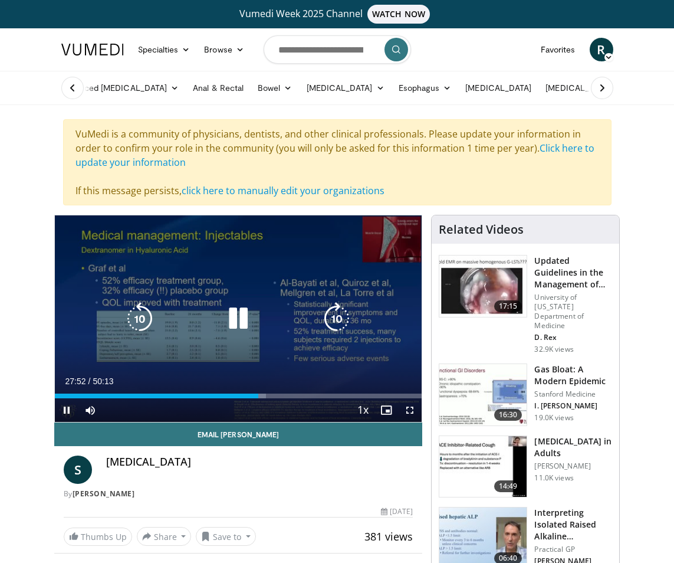
click at [143, 306] on icon "Video Player" at bounding box center [139, 318] width 33 height 33
click at [142, 306] on icon "Video Player" at bounding box center [139, 318] width 33 height 33
click at [143, 306] on icon "Video Player" at bounding box center [139, 318] width 33 height 33
click at [142, 306] on icon "Video Player" at bounding box center [139, 318] width 33 height 33
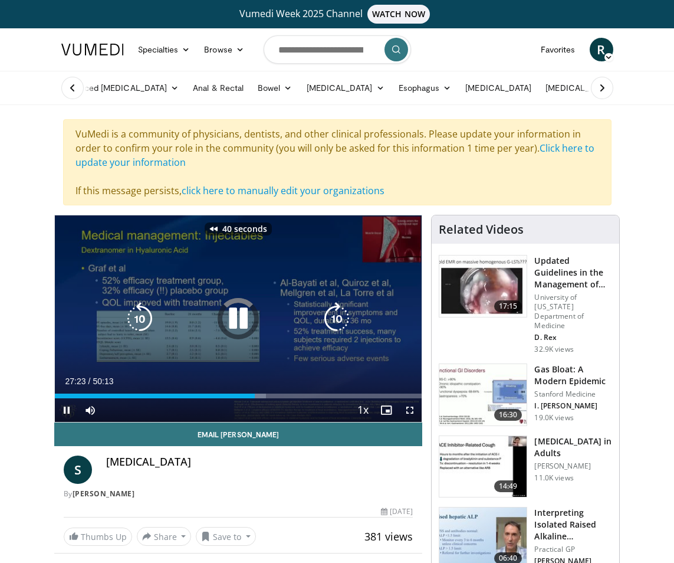
click at [142, 306] on icon "Video Player" at bounding box center [139, 318] width 33 height 33
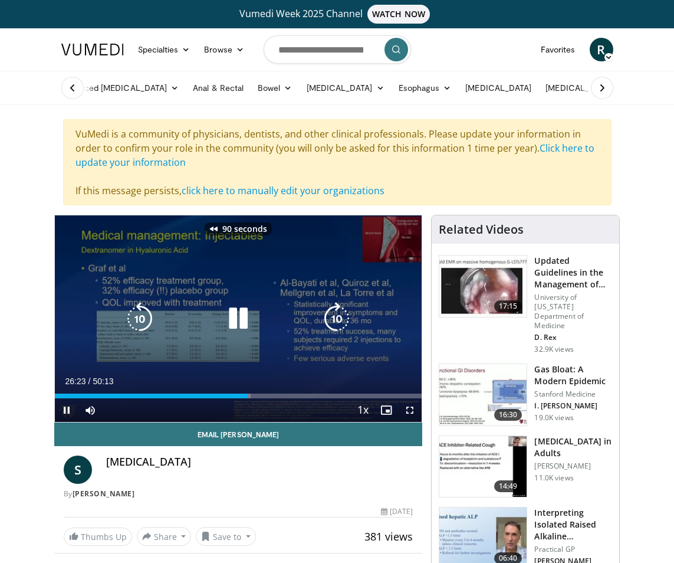
click at [142, 306] on icon "Video Player" at bounding box center [139, 318] width 33 height 33
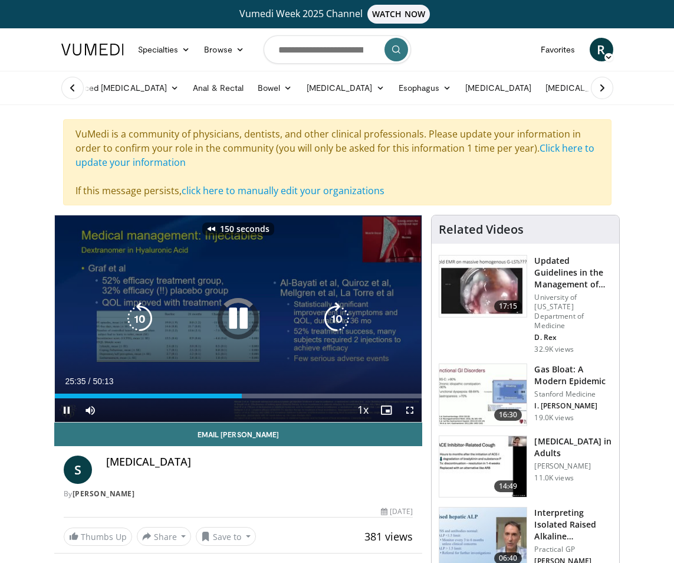
click at [142, 306] on icon "Video Player" at bounding box center [139, 318] width 33 height 33
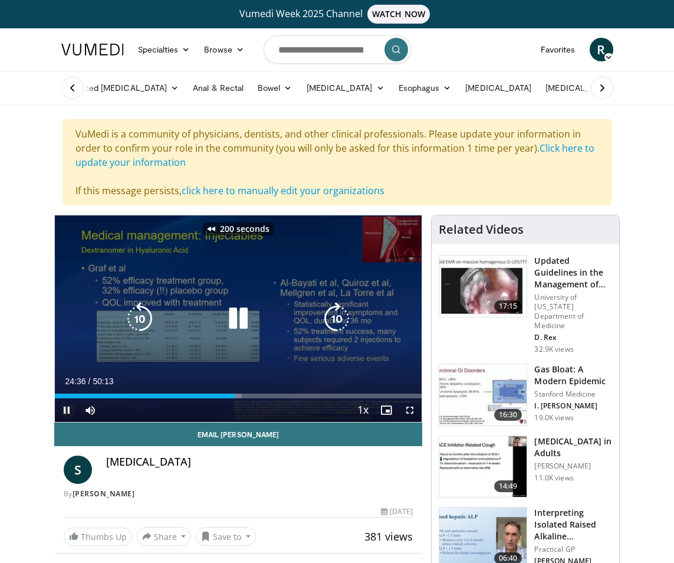
click at [142, 306] on icon "Video Player" at bounding box center [139, 318] width 33 height 33
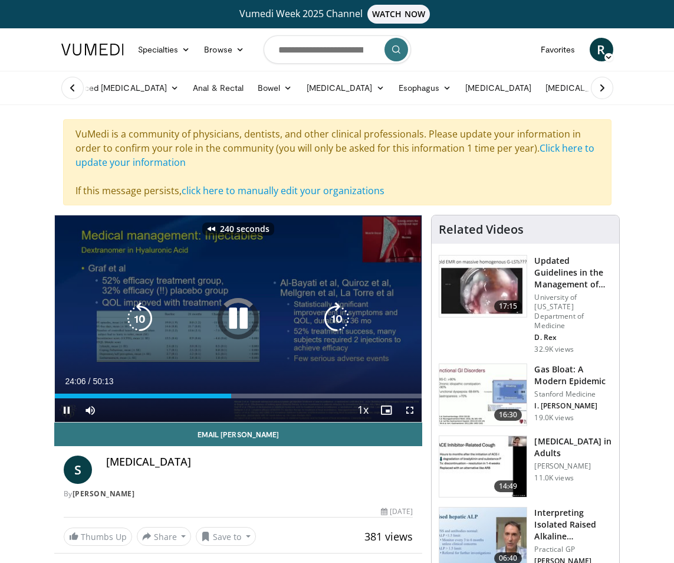
click at [142, 306] on icon "Video Player" at bounding box center [139, 318] width 33 height 33
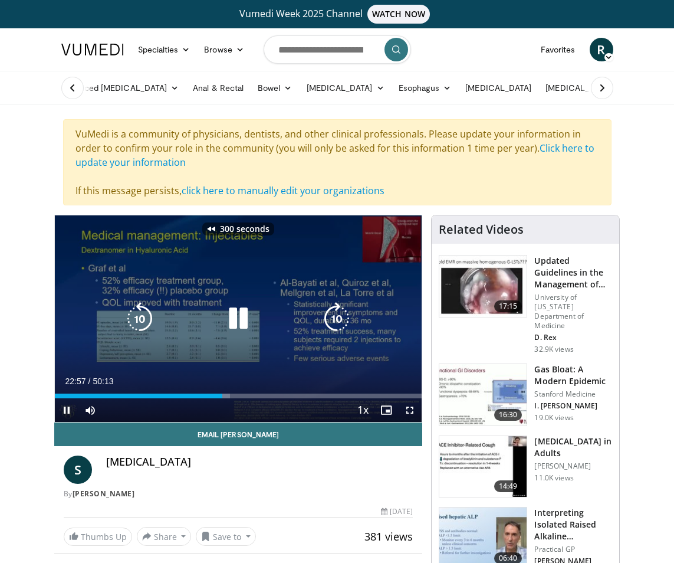
click at [142, 306] on icon "Video Player" at bounding box center [139, 318] width 33 height 33
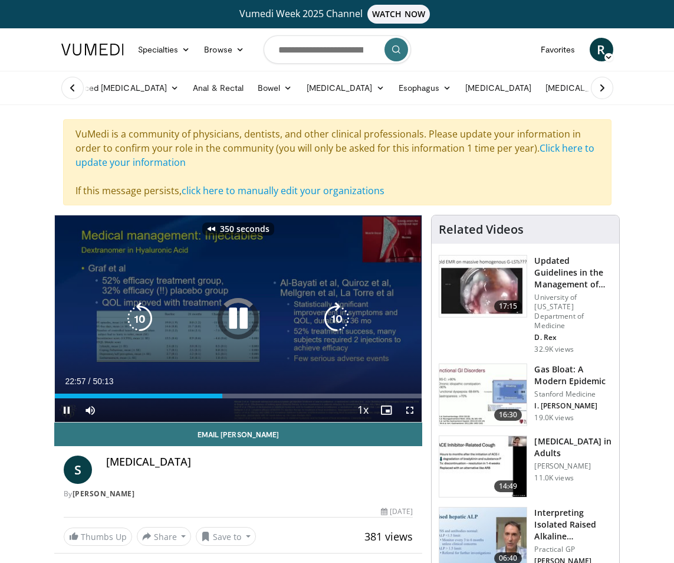
click at [142, 306] on icon "Video Player" at bounding box center [139, 318] width 33 height 33
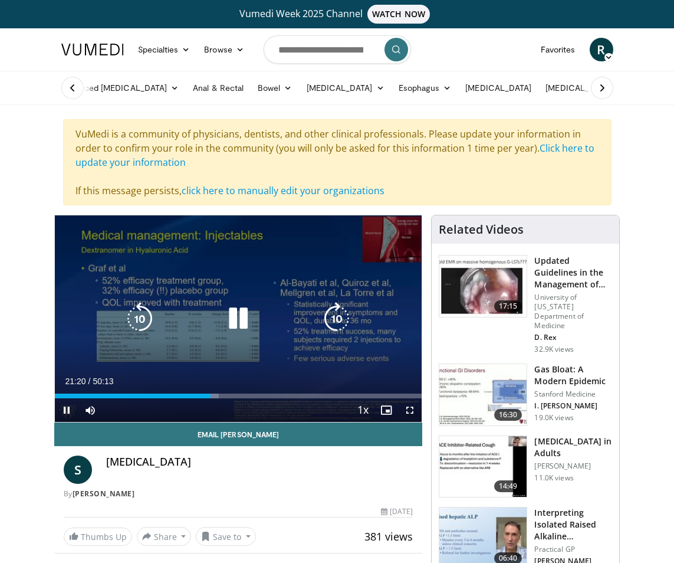
click at [339, 305] on icon "Video Player" at bounding box center [336, 318] width 33 height 33
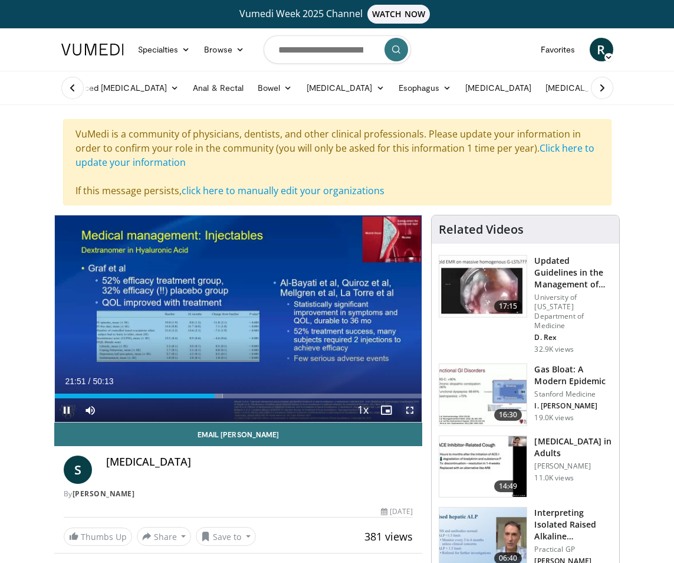
click at [411, 411] on span "Video Player" at bounding box center [410, 410] width 24 height 24
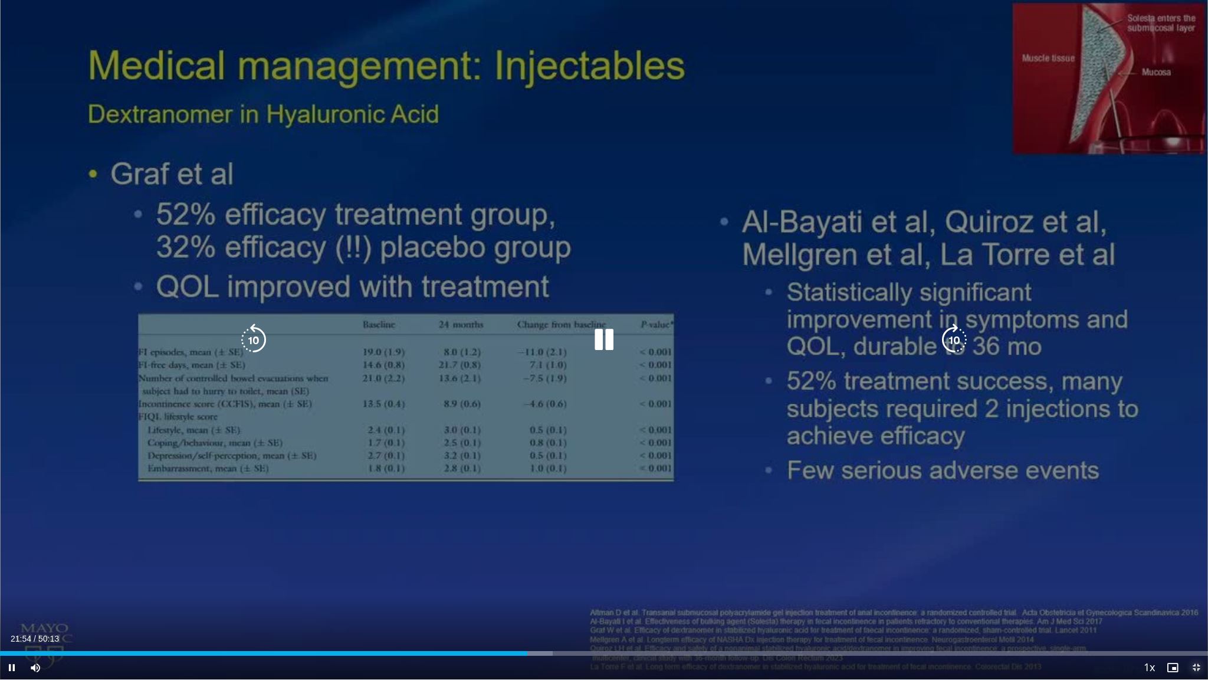
click at [744, 562] on span "Video Player" at bounding box center [1197, 667] width 24 height 24
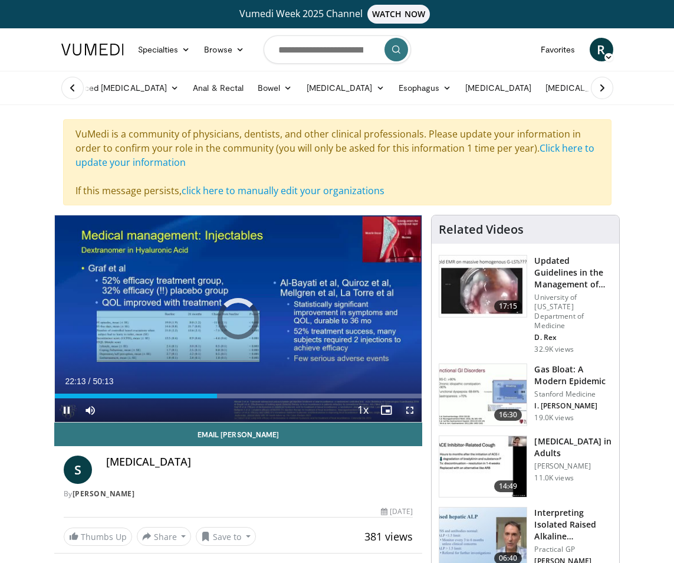
click at [412, 409] on span "Video Player" at bounding box center [410, 410] width 24 height 24
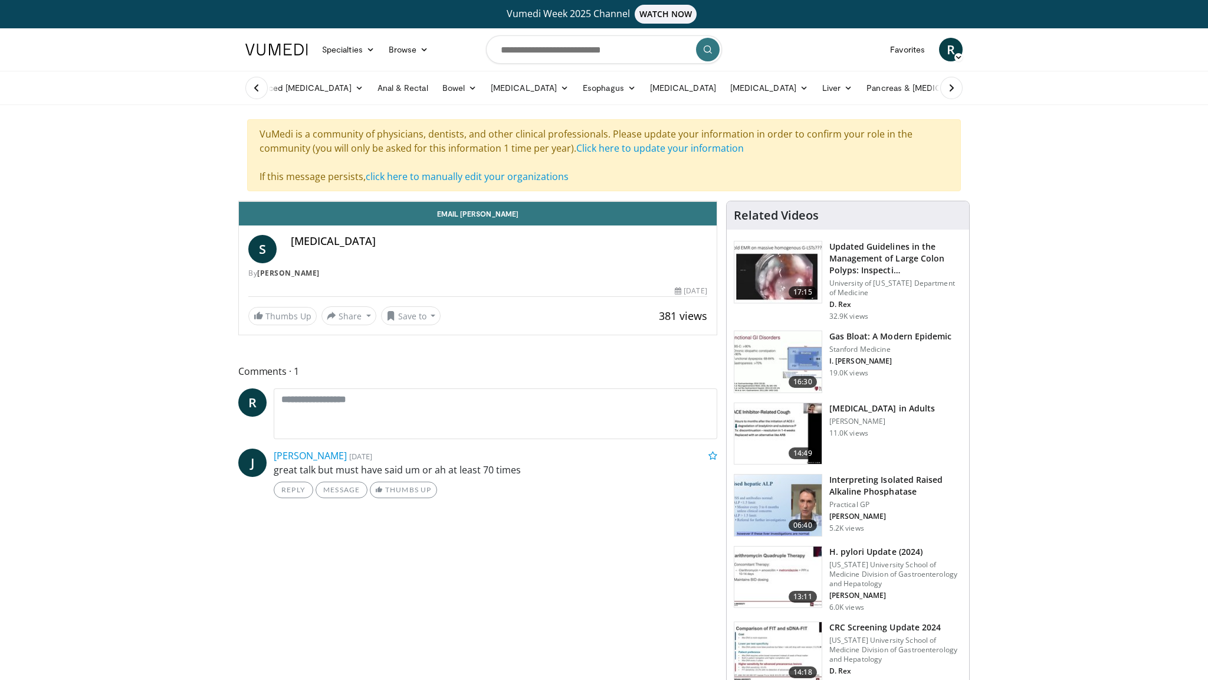
click at [744, 178] on div "Progress Bar" at bounding box center [802, 175] width 1 height 5
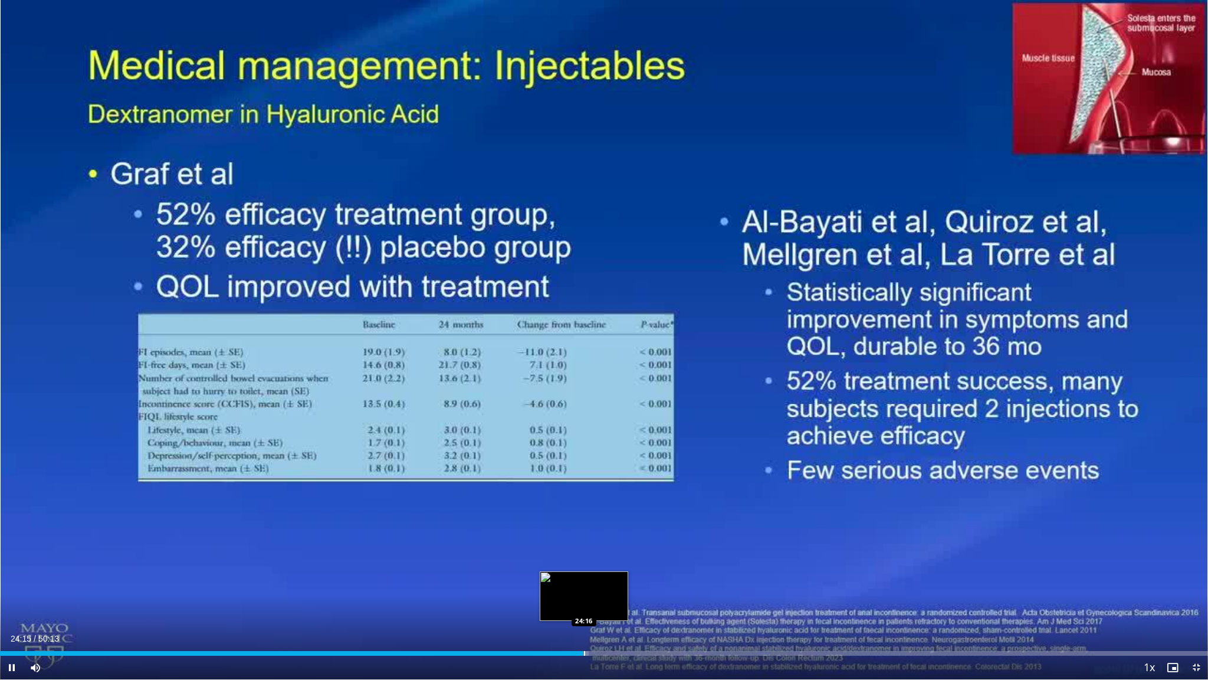
click at [584, 562] on div "Progress Bar" at bounding box center [584, 653] width 1 height 5
click at [613, 562] on div "Progress Bar" at bounding box center [613, 653] width 1 height 5
click at [635, 562] on div "Progress Bar" at bounding box center [635, 653] width 1 height 5
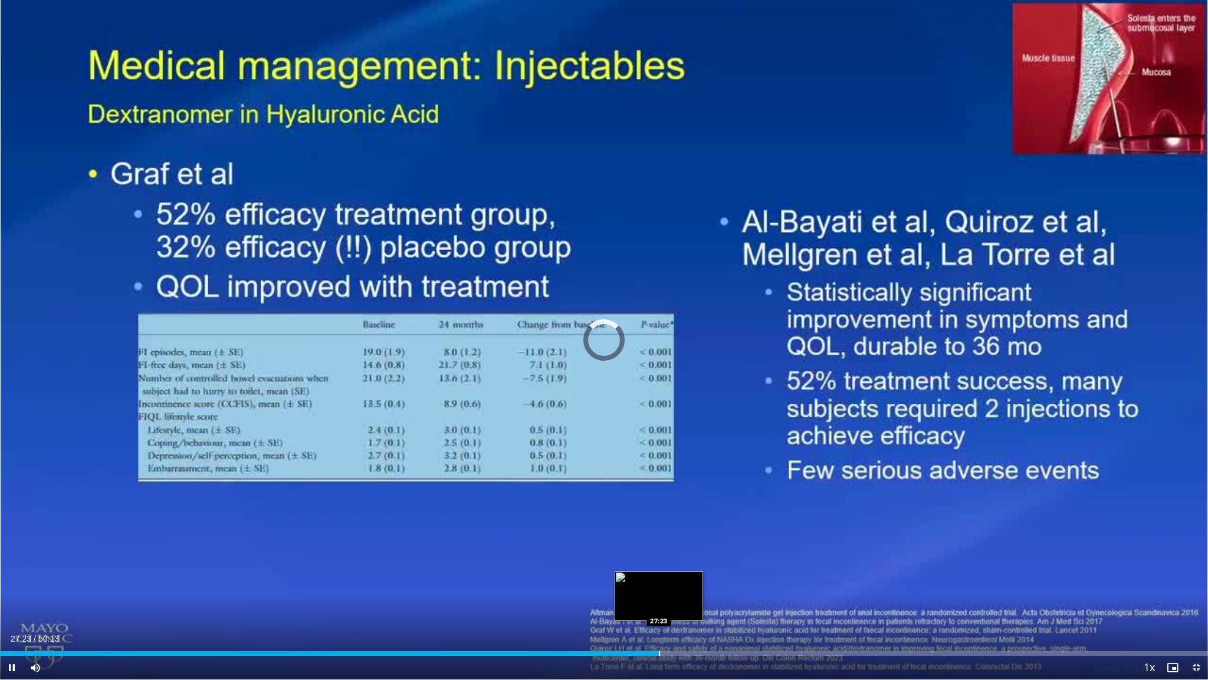
click at [659, 562] on div "Progress Bar" at bounding box center [659, 653] width 1 height 5
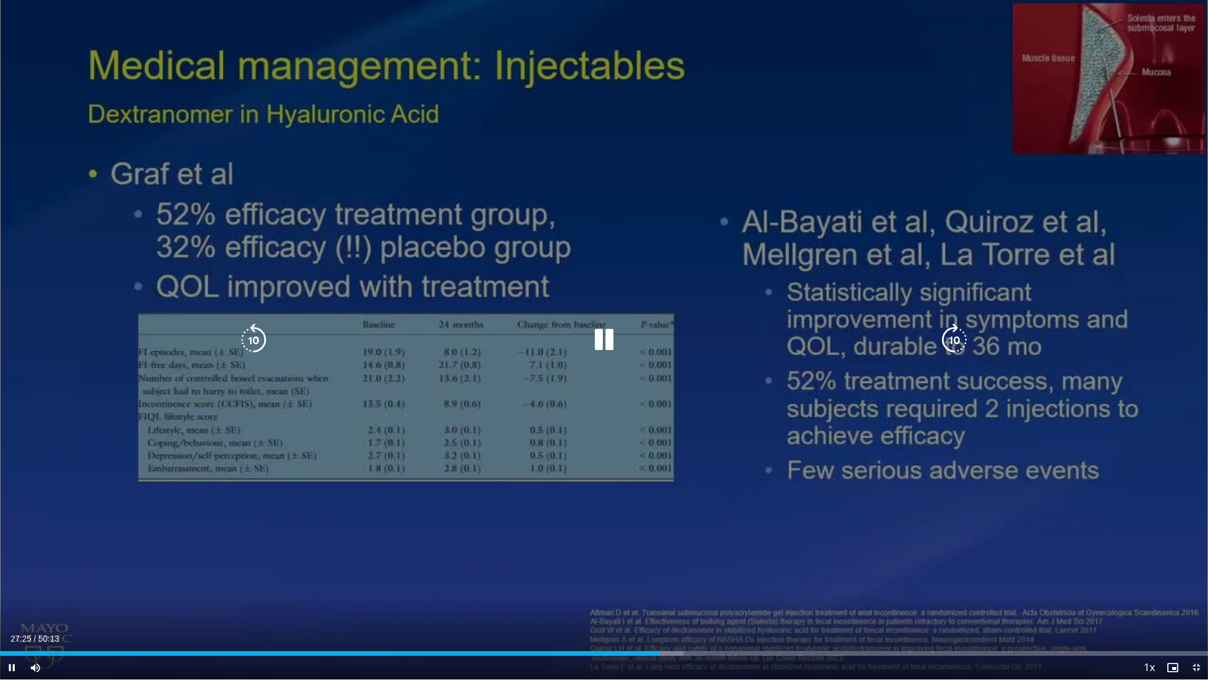
click at [744, 326] on icon "Video Player" at bounding box center [954, 339] width 33 height 33
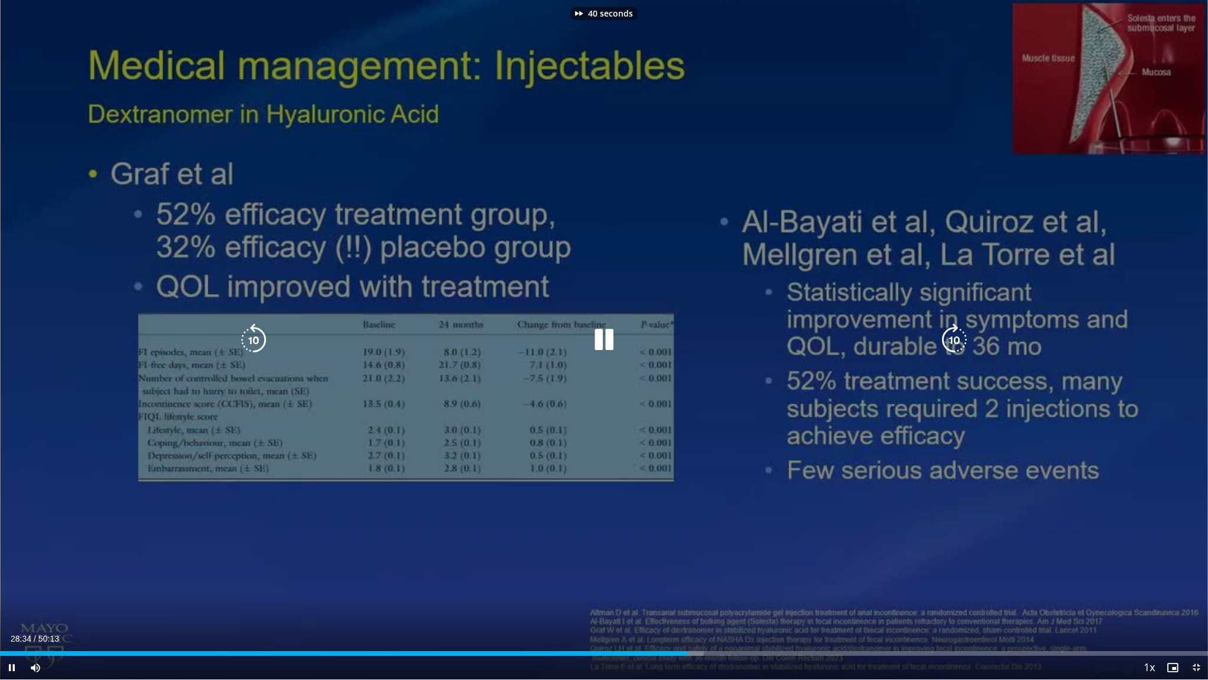
click at [744, 326] on icon "Video Player" at bounding box center [954, 339] width 33 height 33
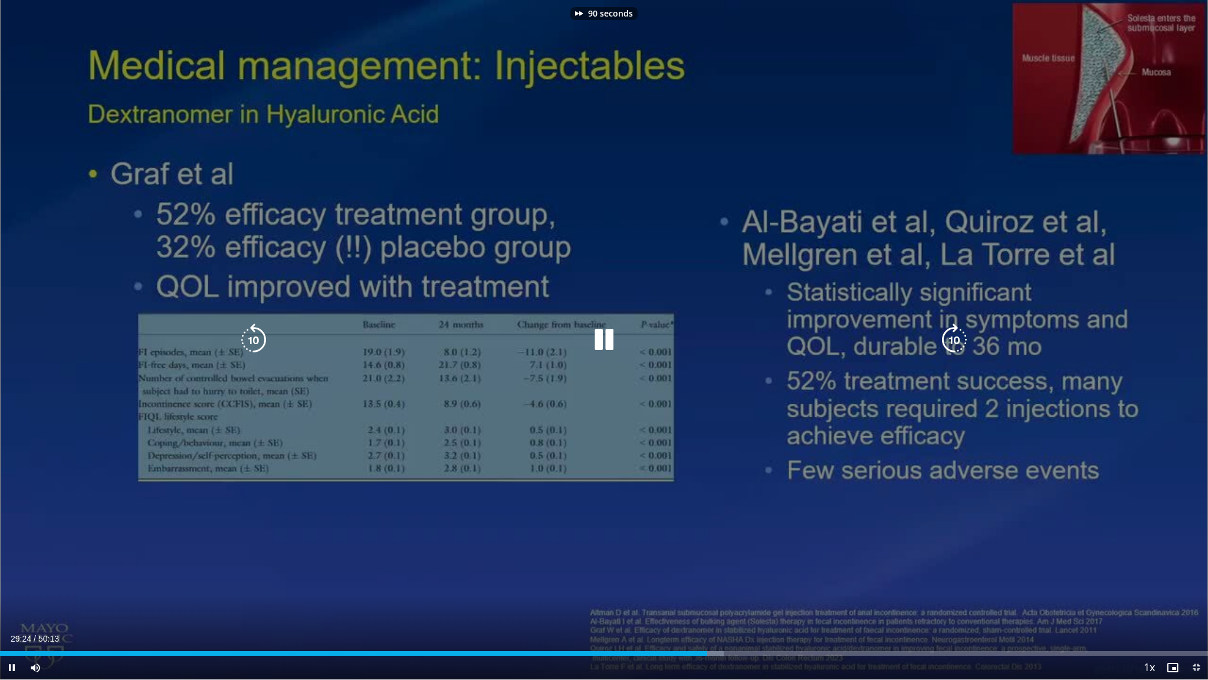
click at [744, 326] on icon "Video Player" at bounding box center [954, 339] width 33 height 33
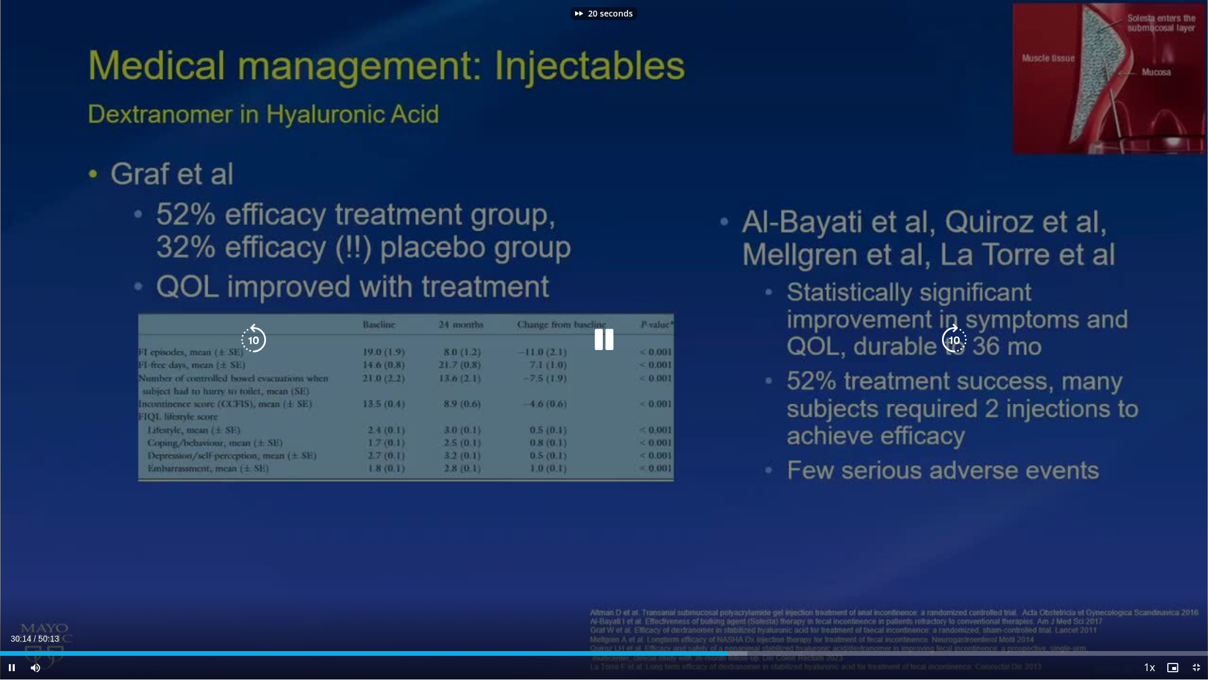
click at [744, 326] on icon "Video Player" at bounding box center [954, 339] width 33 height 33
click at [259, 329] on icon "Video Player" at bounding box center [253, 339] width 33 height 33
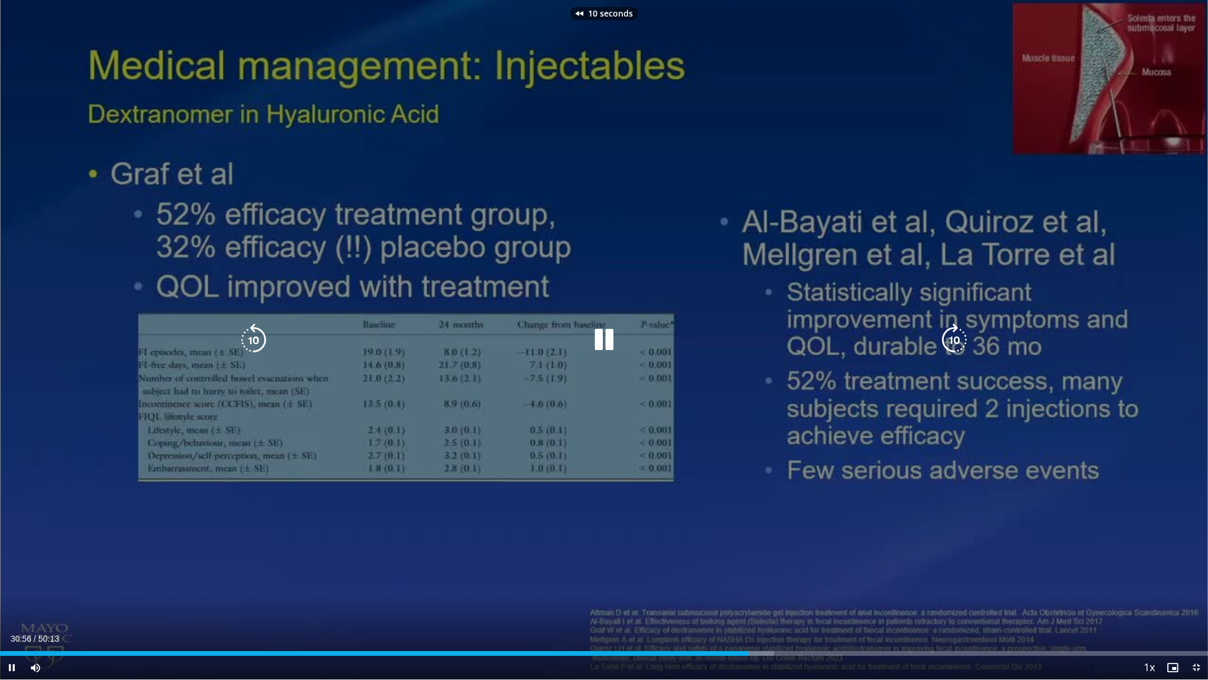
click at [259, 328] on icon "Video Player" at bounding box center [253, 339] width 33 height 33
click at [254, 331] on icon "Video Player" at bounding box center [253, 339] width 33 height 33
drag, startPoint x: 1197, startPoint y: 667, endPoint x: 1180, endPoint y: 656, distance: 19.6
click at [744, 562] on span "Video Player" at bounding box center [1197, 667] width 24 height 24
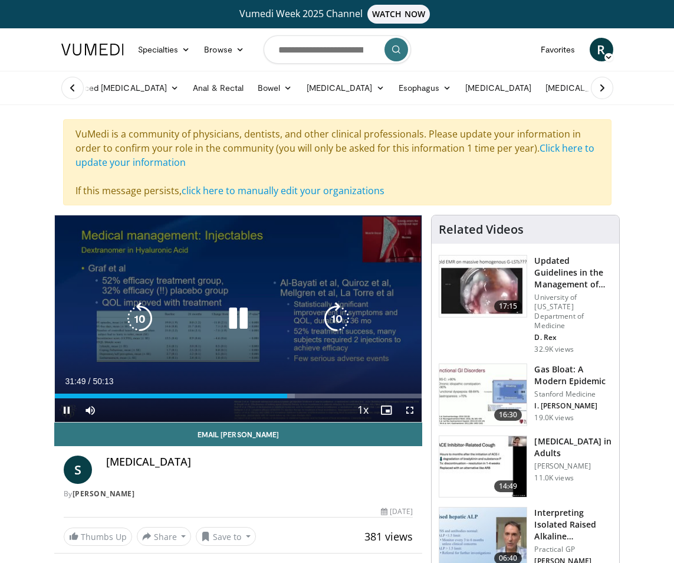
click at [336, 307] on icon "Video Player" at bounding box center [336, 318] width 33 height 33
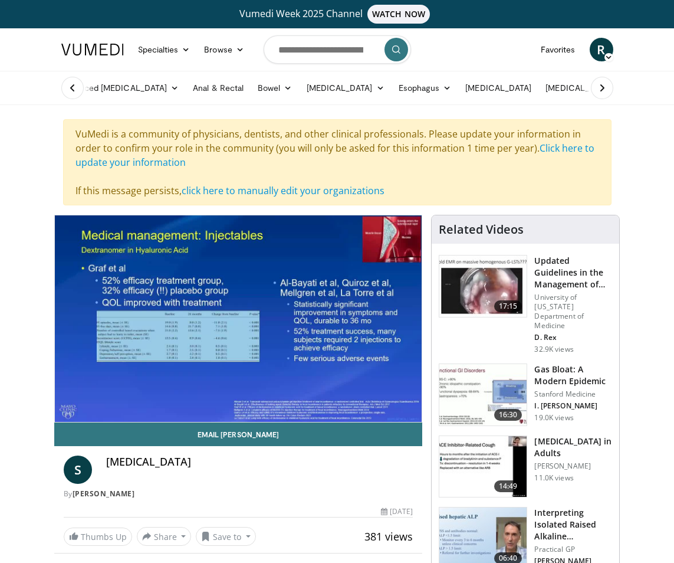
click at [411, 411] on div "10 seconds Tap to unmute" at bounding box center [239, 318] width 368 height 206
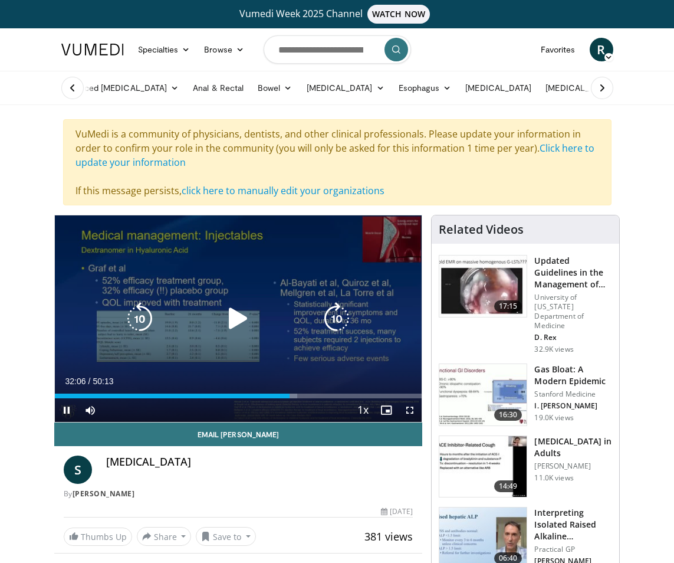
click at [251, 317] on icon "Video Player" at bounding box center [238, 318] width 33 height 33
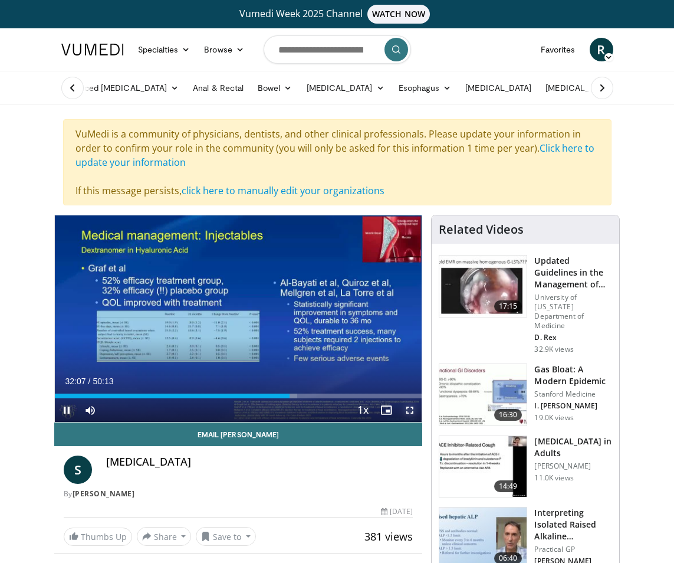
click at [408, 412] on span "Video Player" at bounding box center [410, 410] width 24 height 24
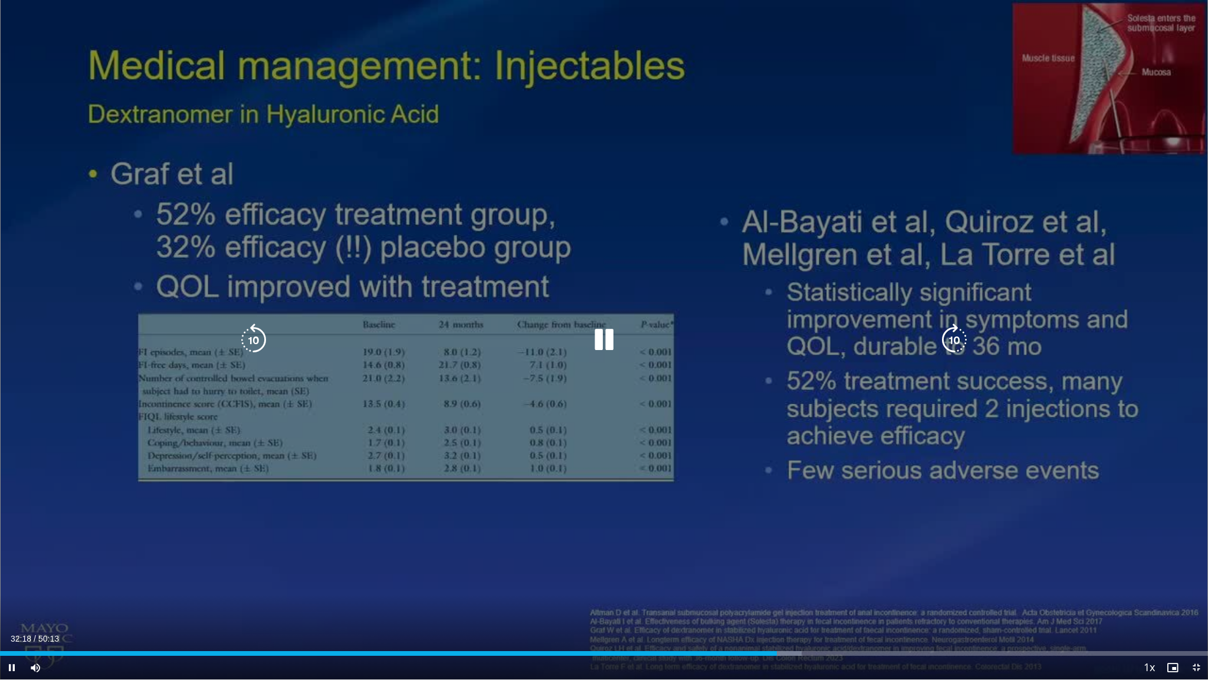
click at [744, 327] on icon "Video Player" at bounding box center [954, 339] width 33 height 33
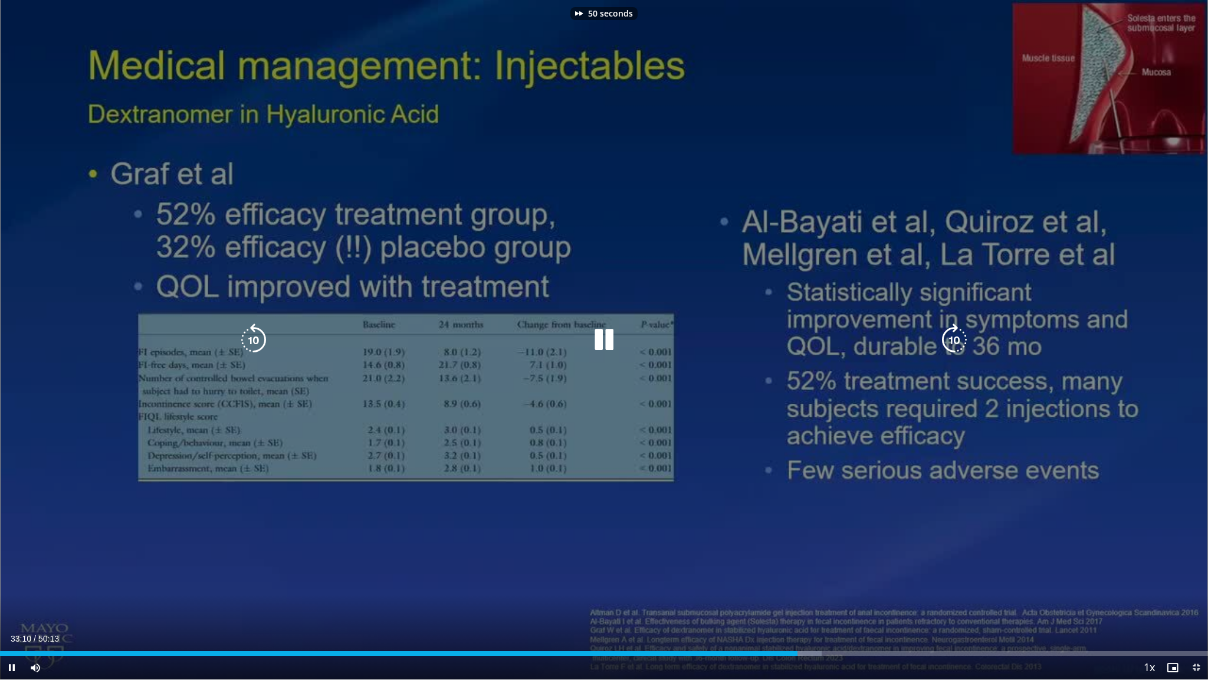
click at [255, 328] on icon "Video Player" at bounding box center [253, 339] width 33 height 33
click at [744, 329] on icon "Video Player" at bounding box center [954, 339] width 33 height 33
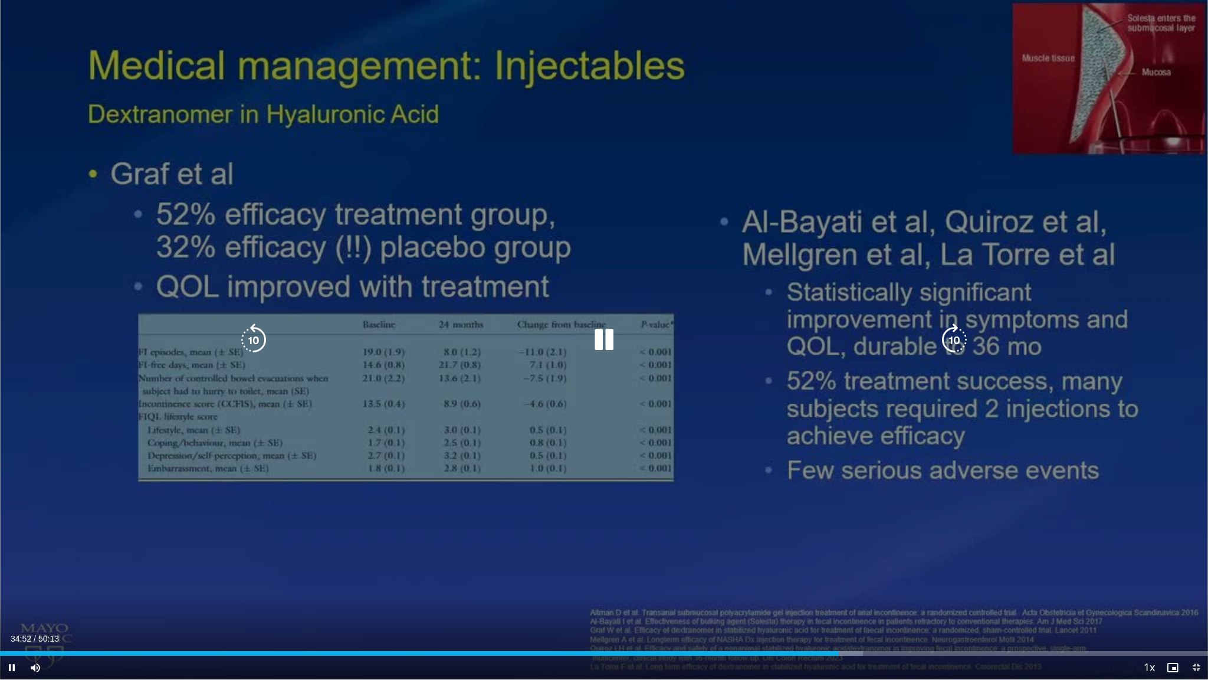
click at [744, 328] on icon "Video Player" at bounding box center [954, 339] width 33 height 33
click at [744, 329] on icon "Video Player" at bounding box center [954, 339] width 33 height 33
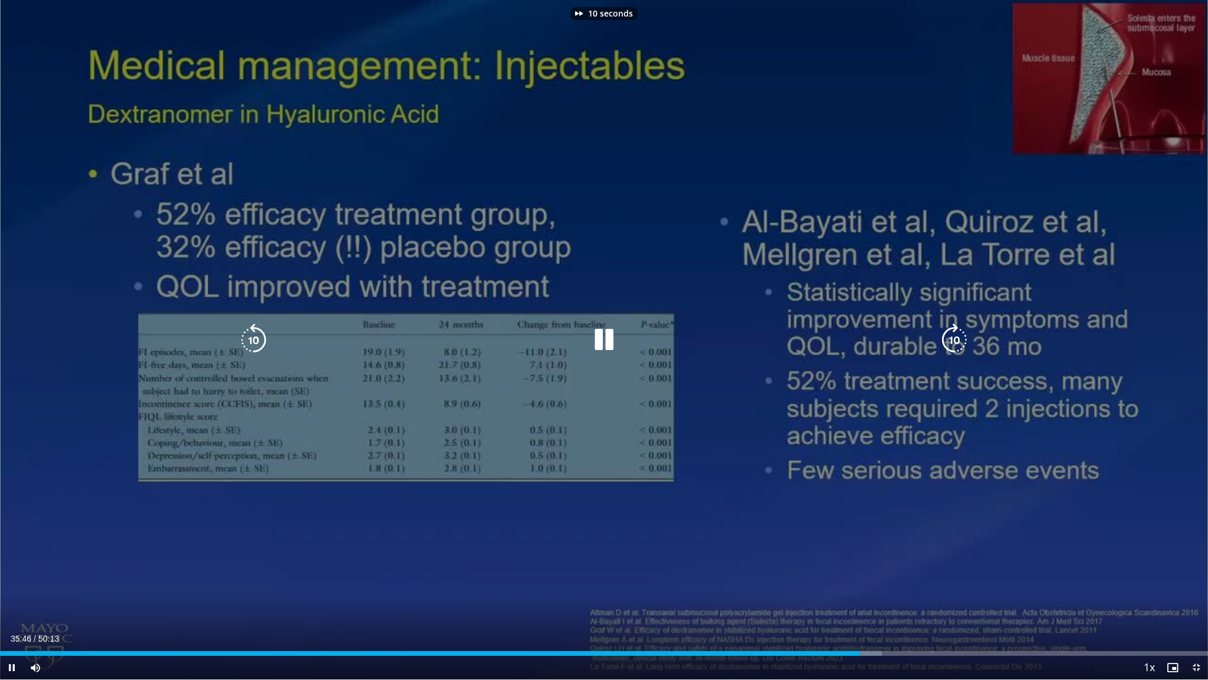
click at [744, 329] on icon "Video Player" at bounding box center [954, 339] width 33 height 33
click at [744, 327] on icon "Video Player" at bounding box center [954, 339] width 33 height 33
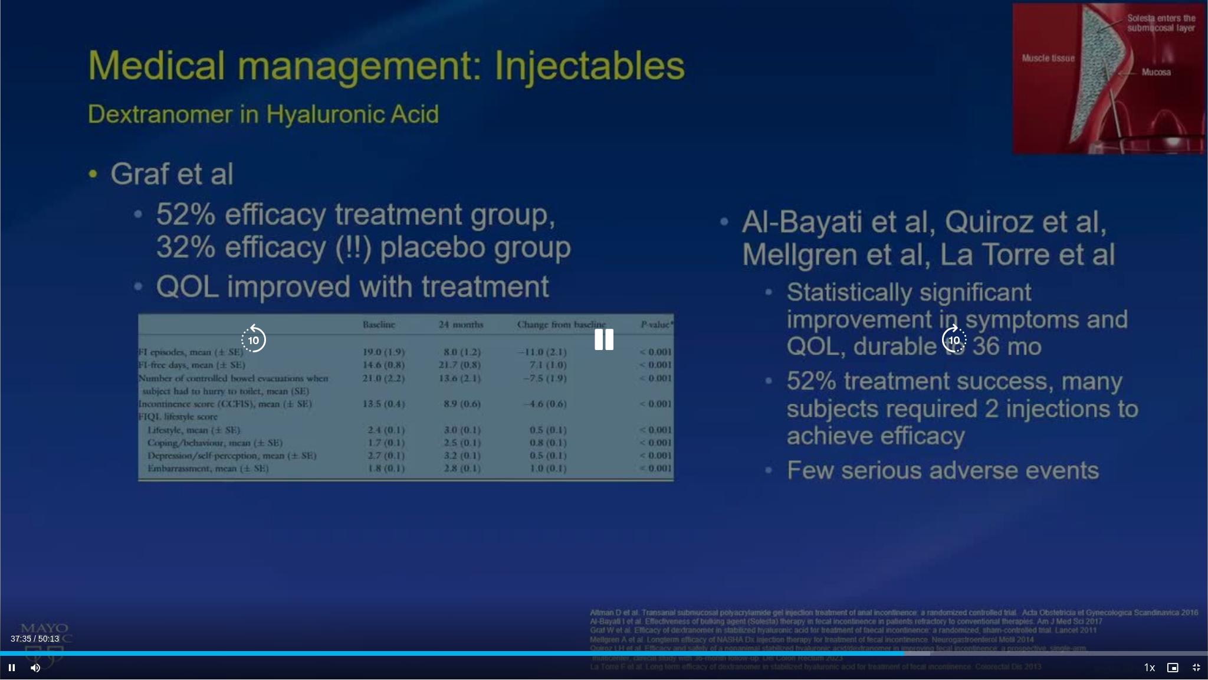
click at [744, 328] on icon "Video Player" at bounding box center [954, 339] width 33 height 33
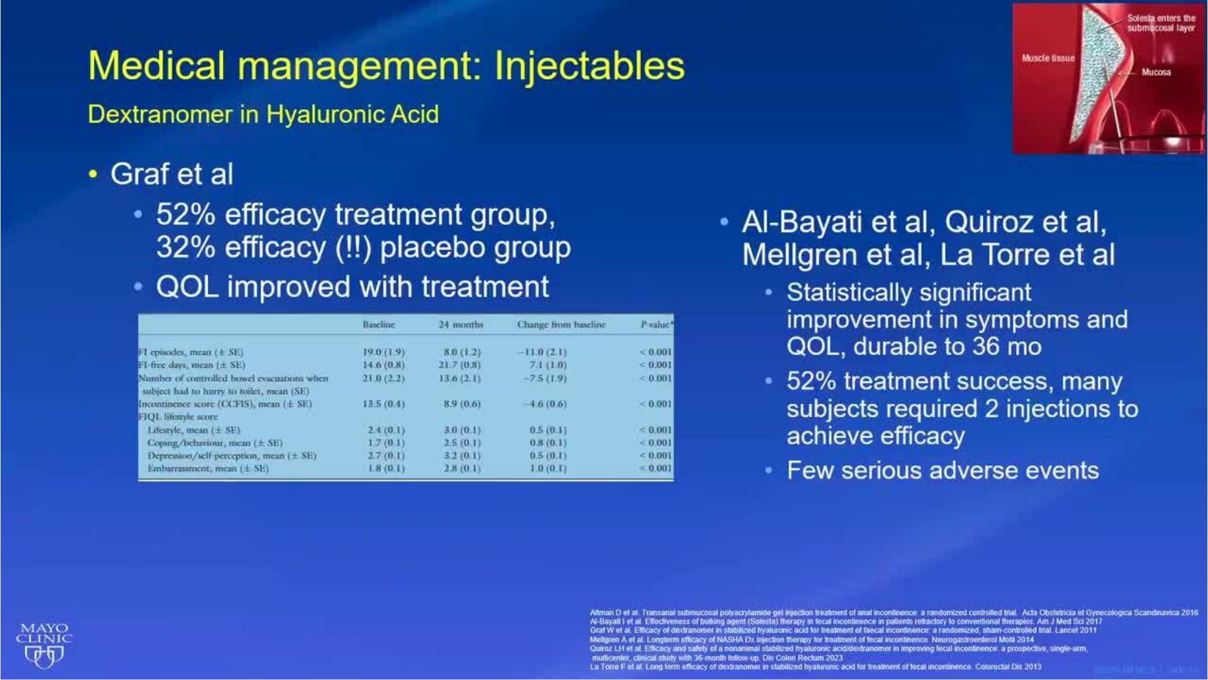
click at [744, 327] on div "10 seconds Tap to unmute" at bounding box center [604, 339] width 1208 height 679
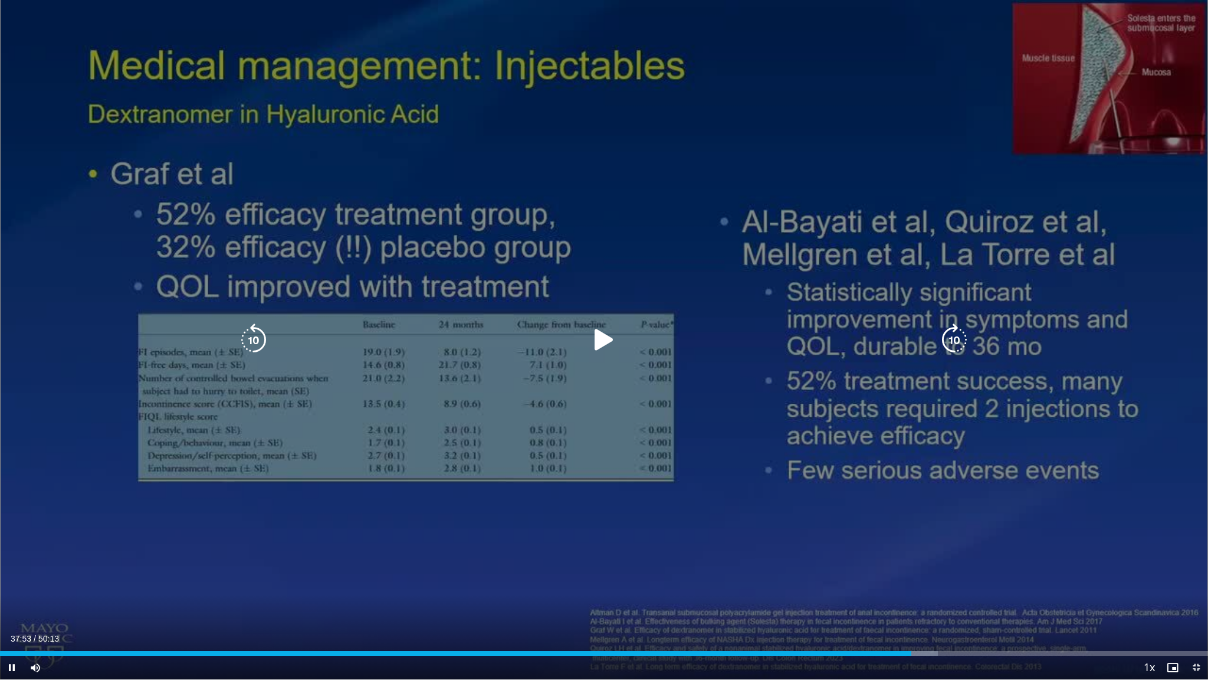
click at [744, 327] on icon "Video Player" at bounding box center [954, 339] width 33 height 33
drag, startPoint x: 601, startPoint y: 339, endPoint x: 747, endPoint y: 325, distance: 146.4
click at [602, 339] on icon "Video Player" at bounding box center [604, 339] width 33 height 33
click at [744, 327] on icon "Video Player" at bounding box center [954, 339] width 33 height 33
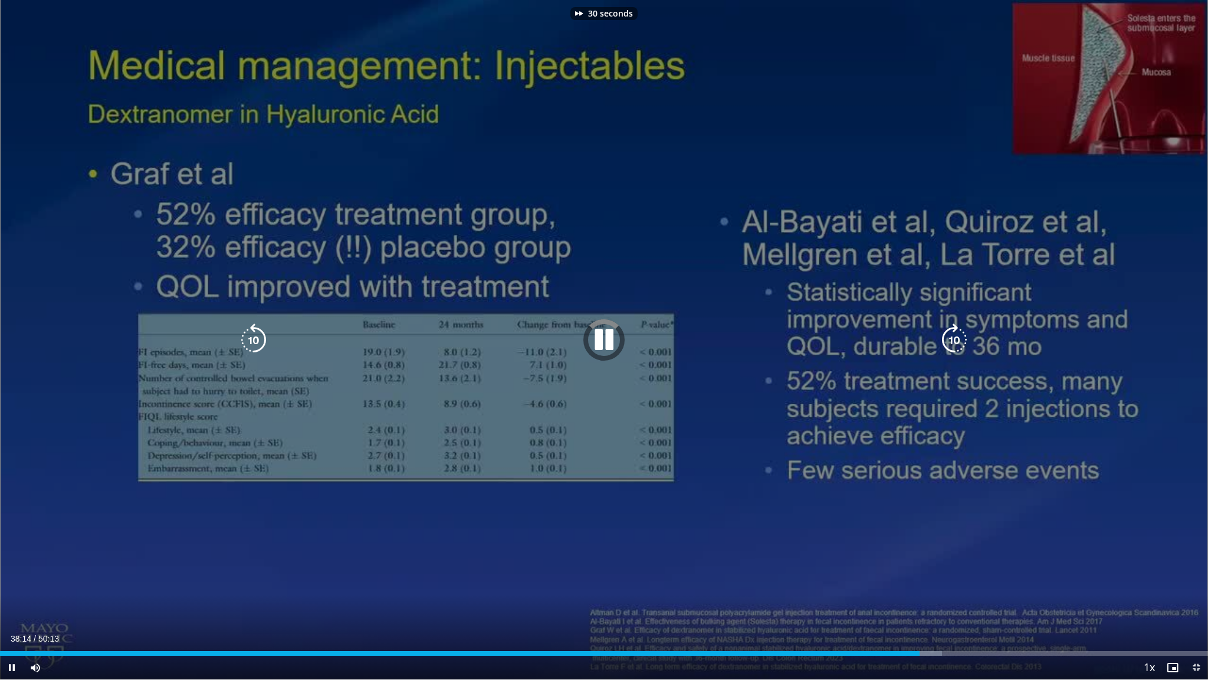
click at [744, 327] on icon "Video Player" at bounding box center [954, 339] width 33 height 33
click at [252, 333] on icon "Video Player" at bounding box center [253, 339] width 33 height 33
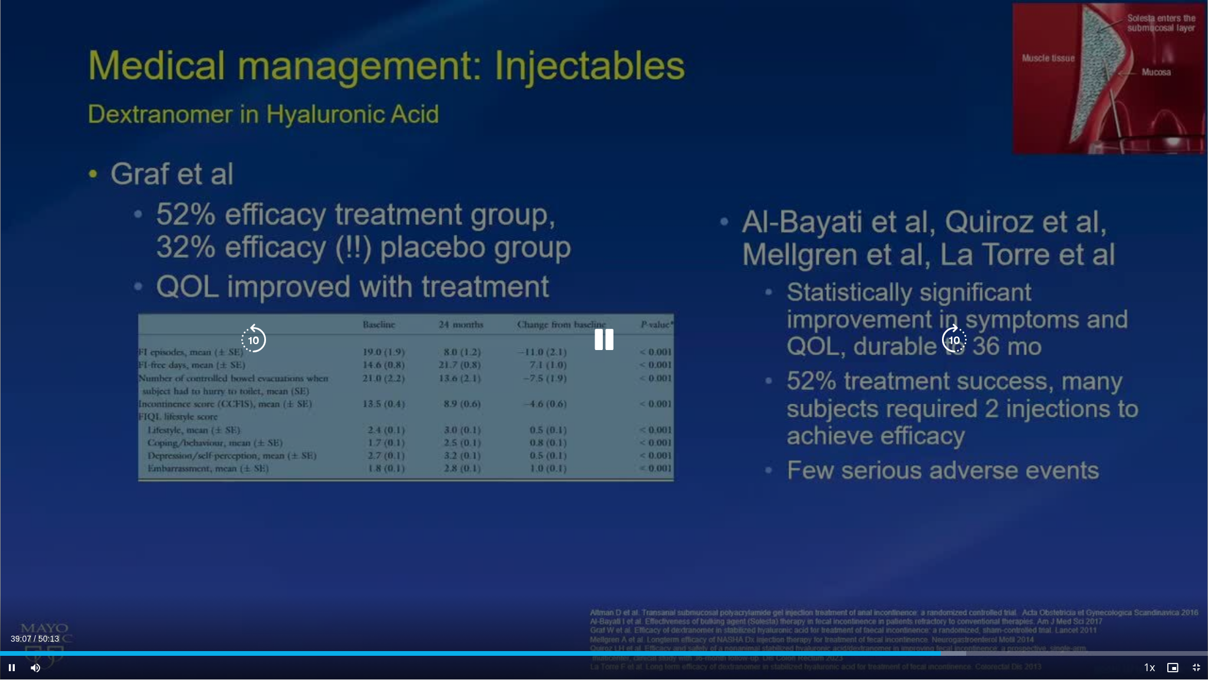
click at [252, 333] on icon "Video Player" at bounding box center [253, 339] width 33 height 33
click at [253, 327] on icon "Video Player" at bounding box center [253, 339] width 33 height 33
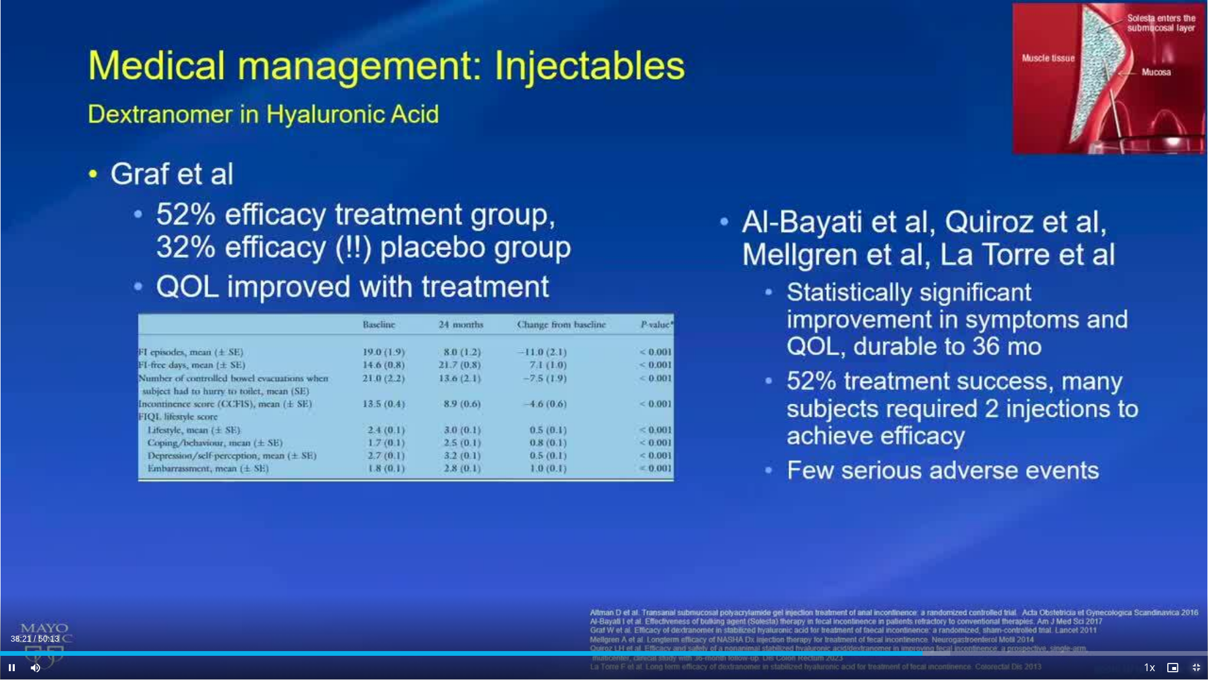
click at [744, 562] on span "Video Player" at bounding box center [1197, 667] width 24 height 24
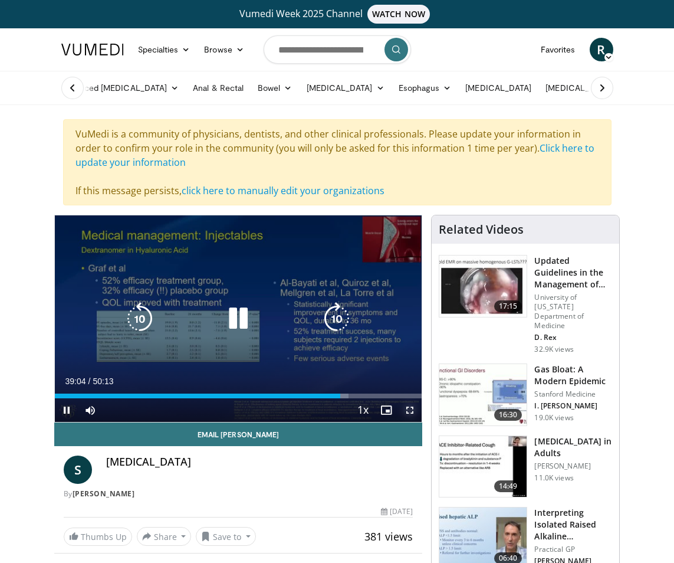
click at [413, 408] on span "Video Player" at bounding box center [410, 410] width 24 height 24
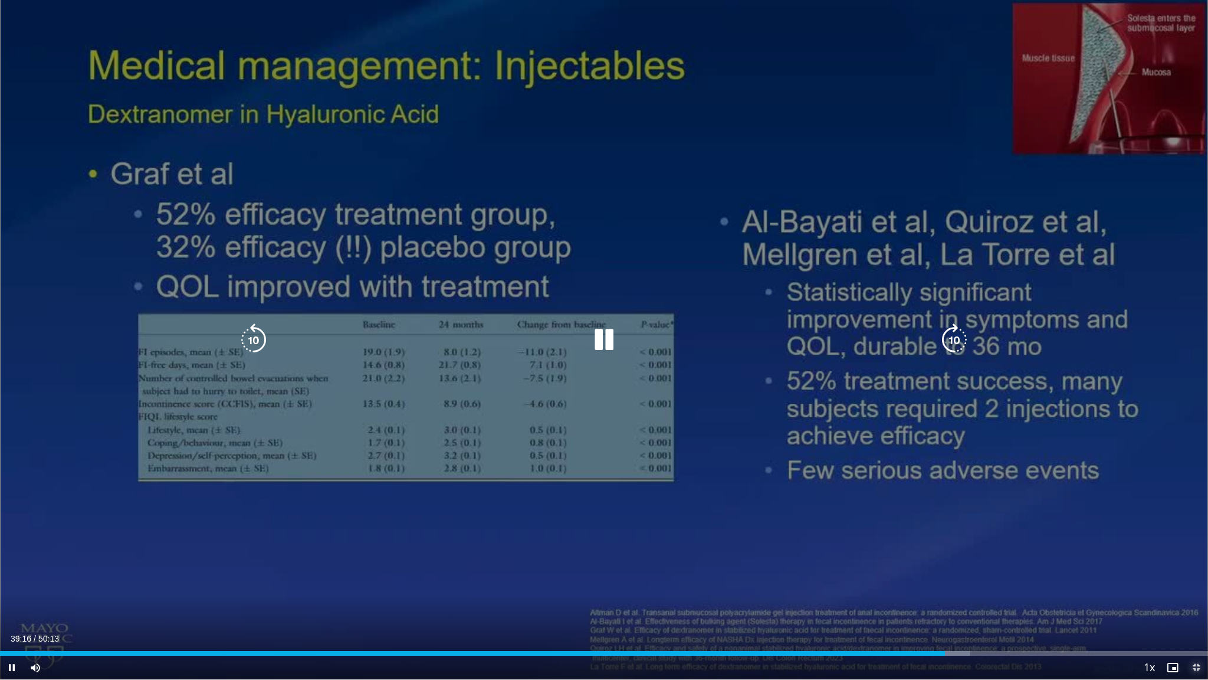
click at [744, 562] on span "Video Player" at bounding box center [1197, 667] width 24 height 24
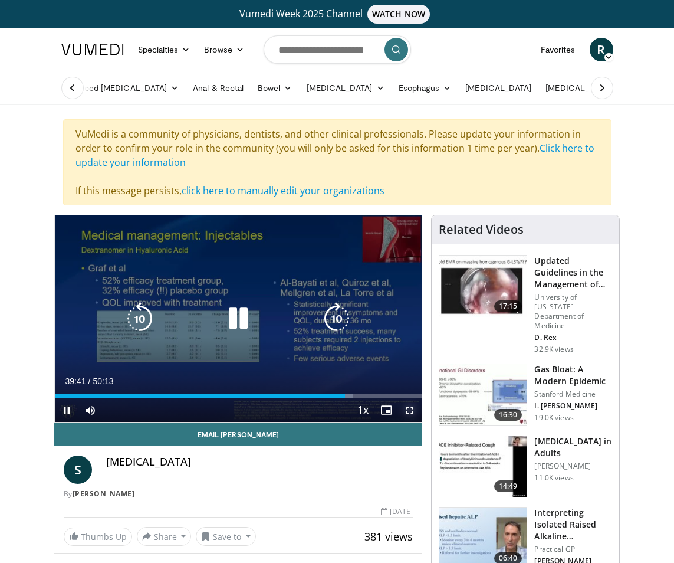
click at [408, 408] on span "Video Player" at bounding box center [410, 410] width 24 height 24
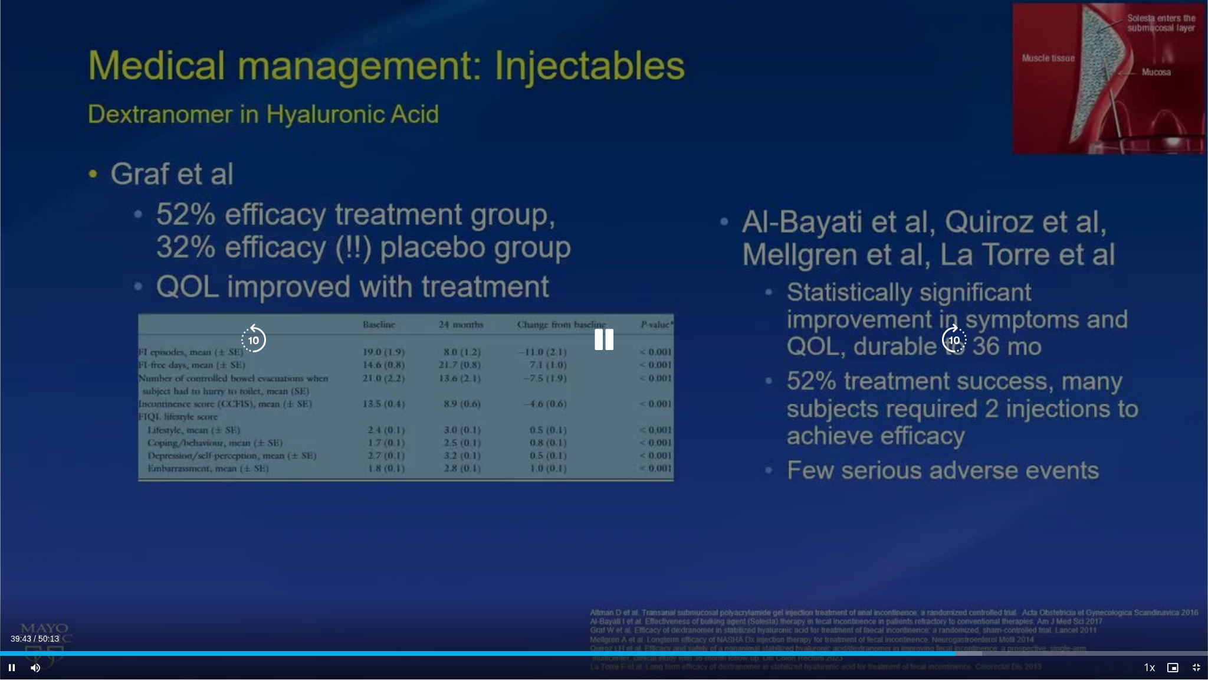
click at [744, 332] on icon "Video Player" at bounding box center [954, 339] width 33 height 33
click at [245, 331] on icon "Video Player" at bounding box center [253, 339] width 33 height 33
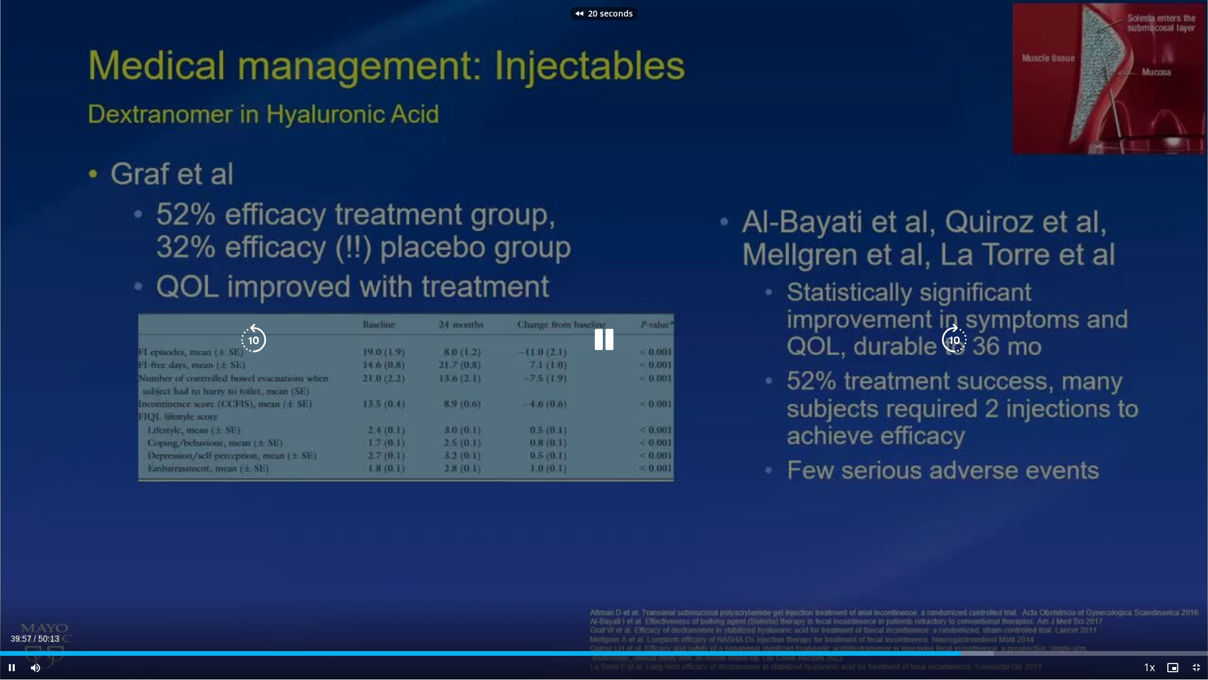
click at [246, 331] on icon "Video Player" at bounding box center [253, 339] width 33 height 33
click at [247, 330] on icon "Video Player" at bounding box center [253, 339] width 33 height 33
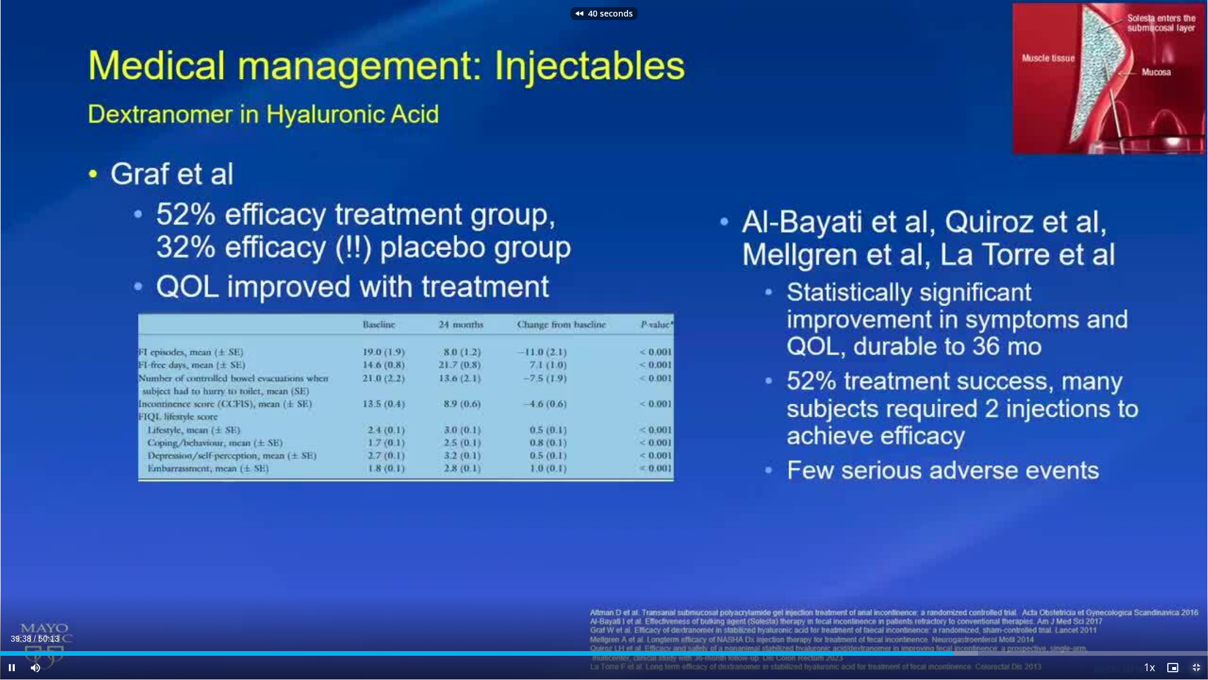
click at [744, 562] on span "Video Player" at bounding box center [1197, 667] width 24 height 24
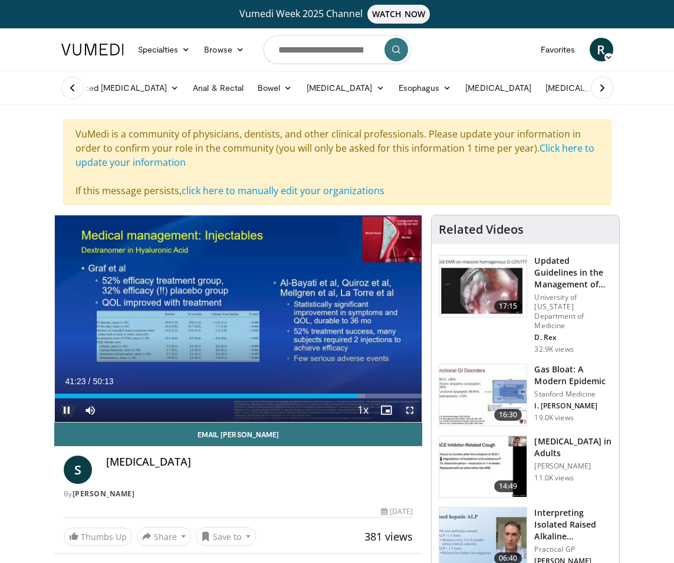
click at [415, 410] on span "Video Player" at bounding box center [410, 410] width 24 height 24
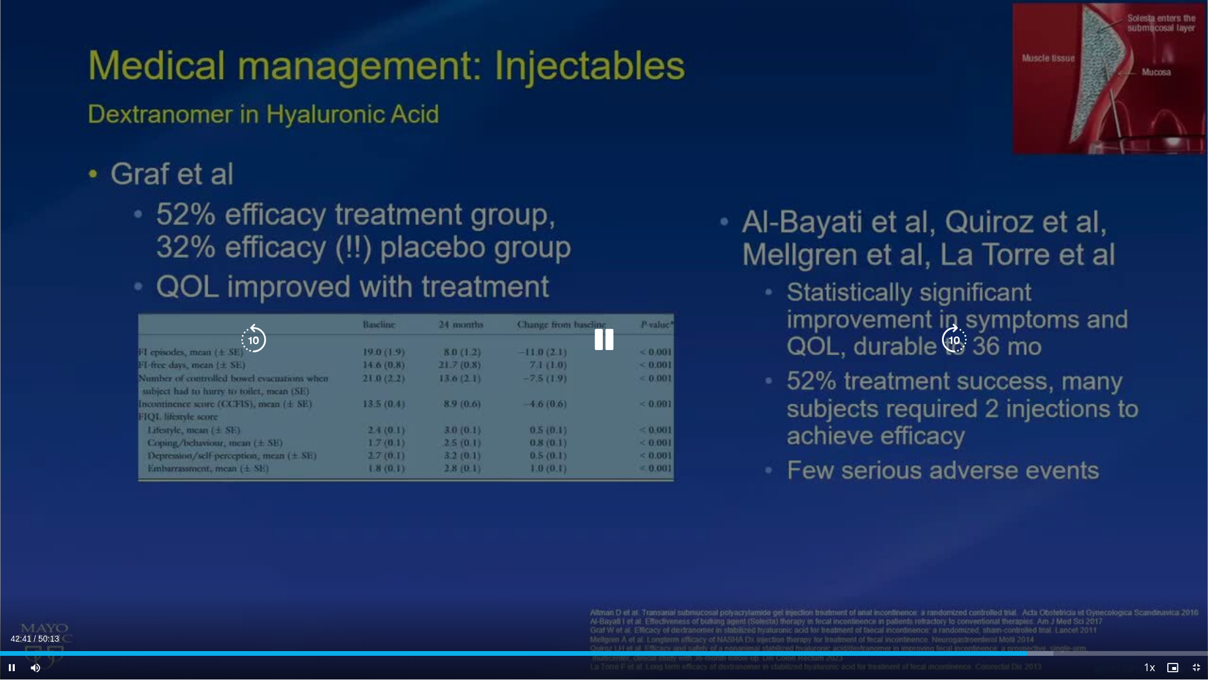
click at [744, 327] on icon "Video Player" at bounding box center [954, 339] width 33 height 33
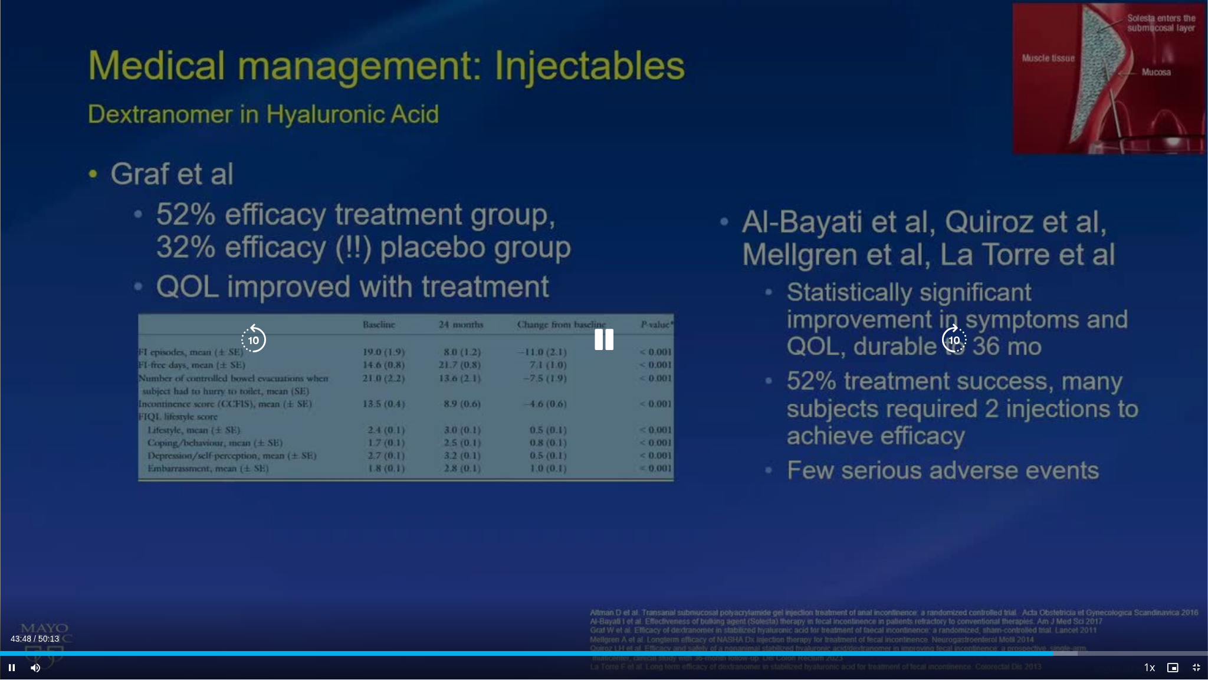
click at [744, 329] on icon "Video Player" at bounding box center [954, 339] width 33 height 33
click at [744, 562] on span "Video Player" at bounding box center [1197, 667] width 24 height 24
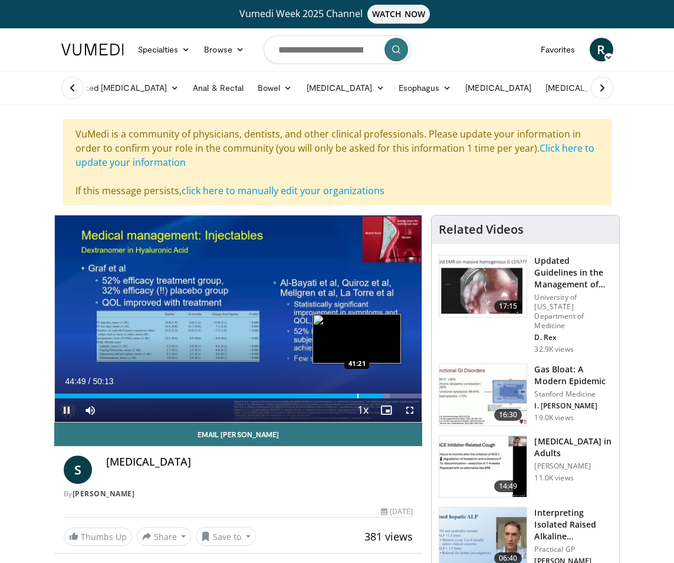
click at [358, 396] on div "Progress Bar" at bounding box center [358, 395] width 1 height 5
click at [343, 397] on div "Progress Bar" at bounding box center [343, 395] width 1 height 5
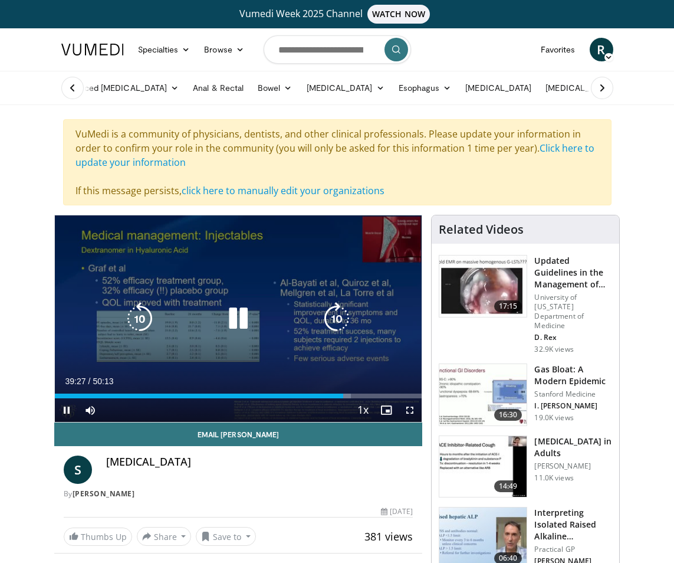
click at [326, 306] on icon "Video Player" at bounding box center [336, 318] width 33 height 33
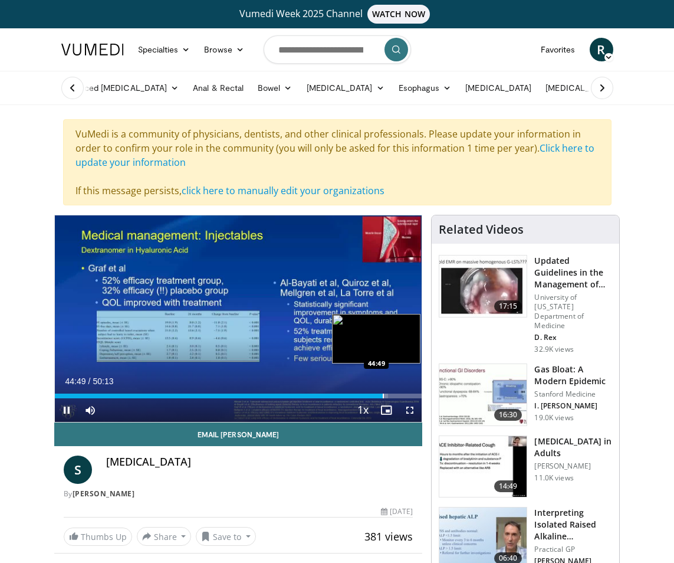
click at [383, 395] on div "Progress Bar" at bounding box center [383, 395] width 1 height 5
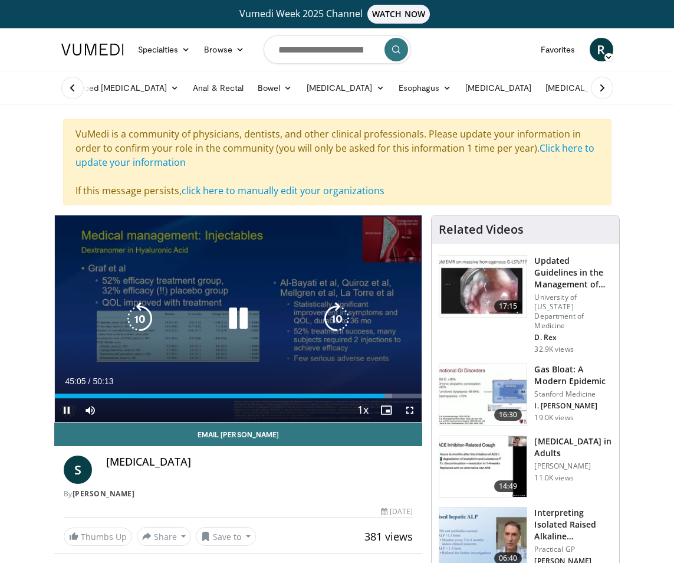
click at [337, 303] on icon "Video Player" at bounding box center [336, 318] width 33 height 33
click at [338, 303] on icon "Video Player" at bounding box center [336, 318] width 33 height 33
click at [337, 304] on icon "Video Player" at bounding box center [336, 318] width 33 height 33
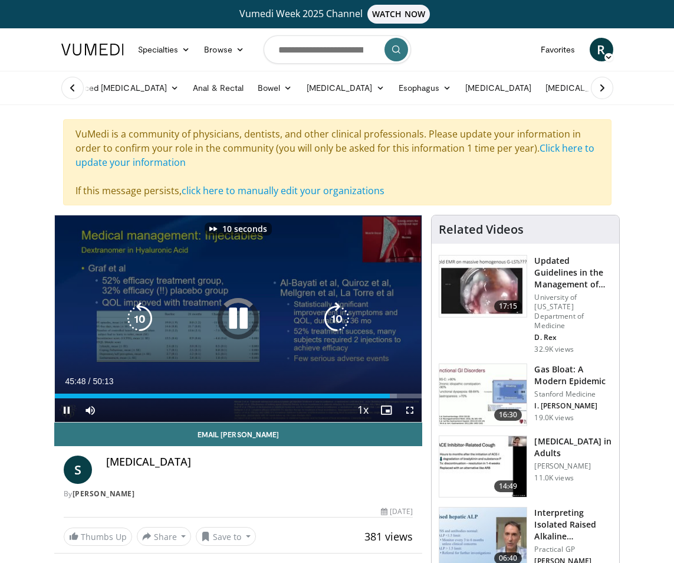
click at [337, 304] on icon "Video Player" at bounding box center [336, 318] width 33 height 33
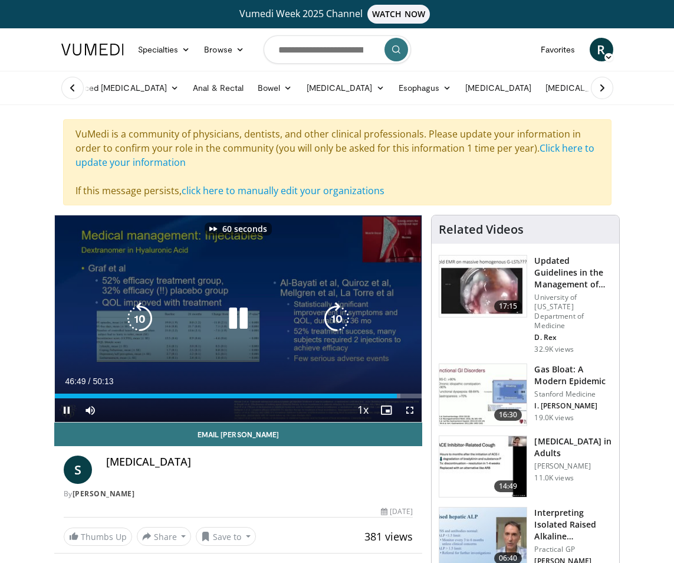
click at [337, 304] on icon "Video Player" at bounding box center [336, 318] width 33 height 33
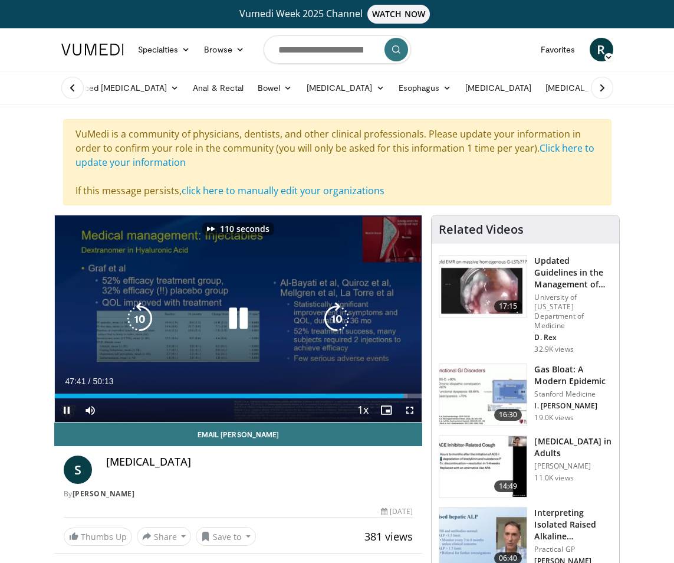
click at [337, 304] on icon "Video Player" at bounding box center [336, 318] width 33 height 33
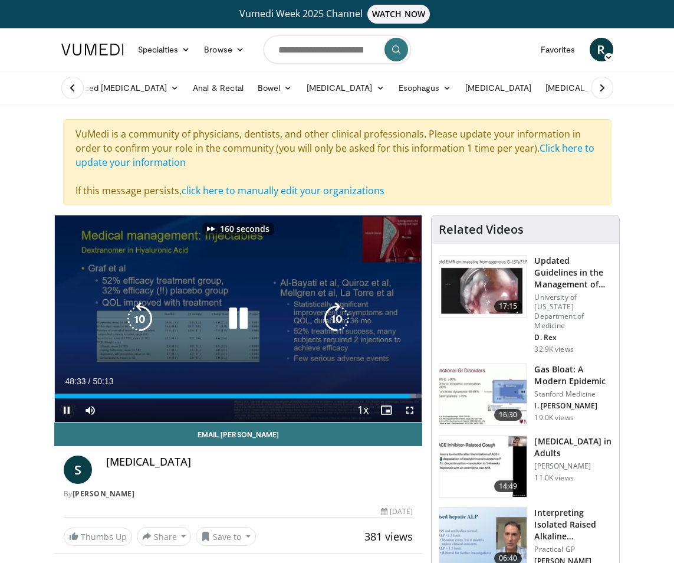
click at [337, 304] on icon "Video Player" at bounding box center [336, 318] width 33 height 33
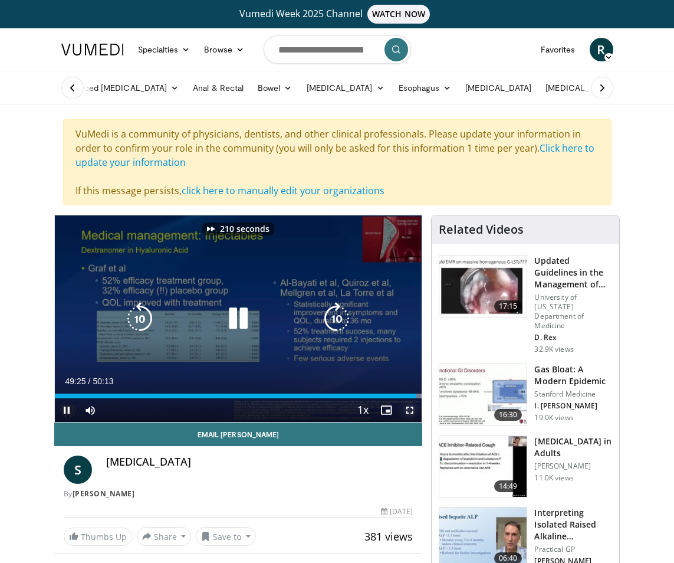
drag, startPoint x: 411, startPoint y: 413, endPoint x: 405, endPoint y: 407, distance: 7.9
click at [408, 410] on span "Video Player" at bounding box center [410, 410] width 24 height 24
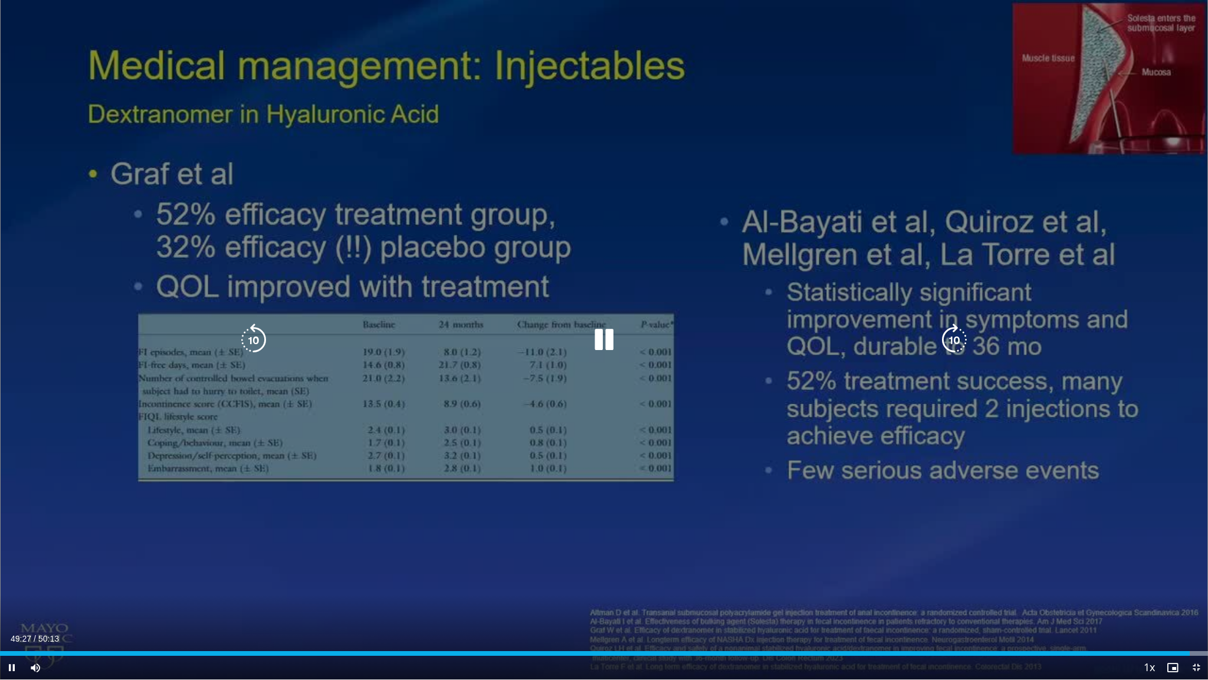
click at [255, 326] on icon "Video Player" at bounding box center [253, 339] width 33 height 33
drag, startPoint x: 1198, startPoint y: 664, endPoint x: 1186, endPoint y: 657, distance: 13.8
click at [744, 562] on span "Video Player" at bounding box center [1197, 667] width 24 height 24
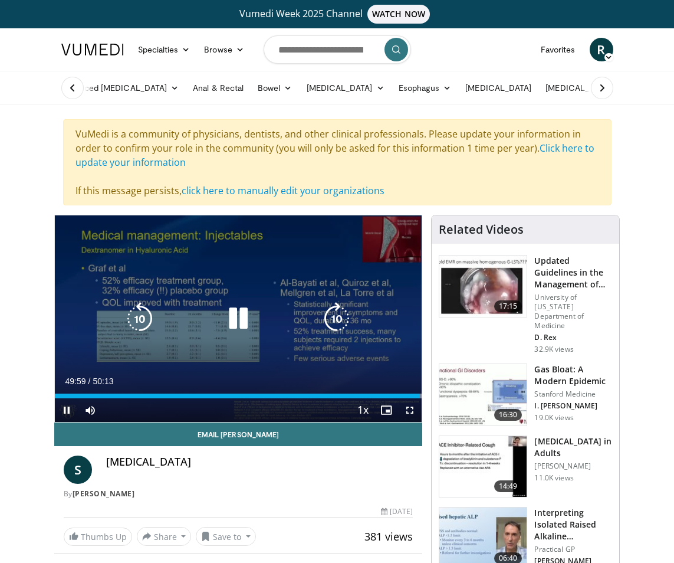
click at [334, 306] on icon "Video Player" at bounding box center [336, 318] width 33 height 33
